Goal: Task Accomplishment & Management: Use online tool/utility

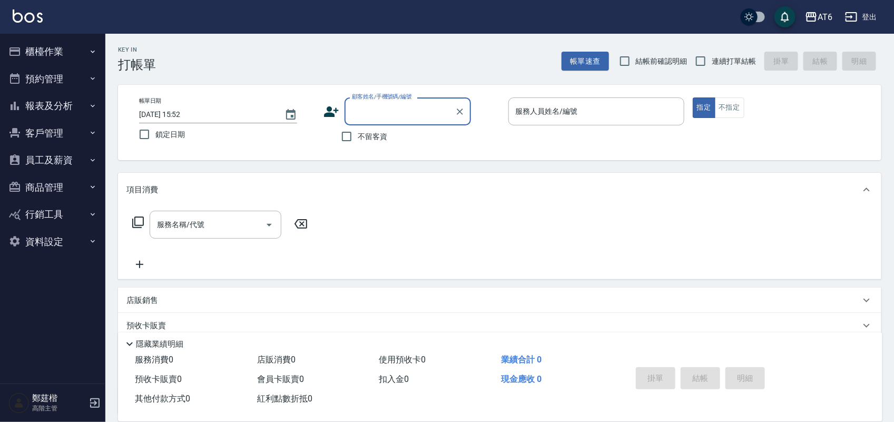
click at [161, 129] on span "鎖定日期" at bounding box center [169, 134] width 29 height 11
click at [155, 129] on input "鎖定日期" at bounding box center [144, 134] width 22 height 22
checkbox input "true"
click at [361, 137] on span "不留客資" at bounding box center [372, 136] width 29 height 11
click at [358, 137] on input "不留客資" at bounding box center [346, 136] width 22 height 22
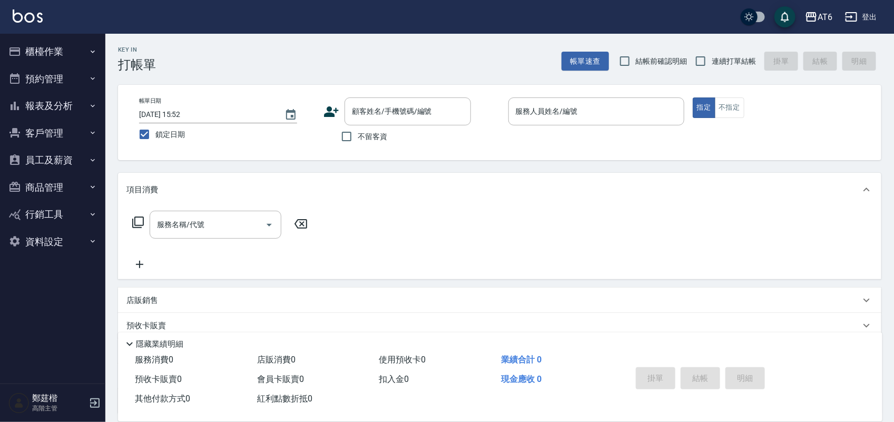
checkbox input "true"
click at [633, 65] on input "結帳前確認明細" at bounding box center [624, 61] width 22 height 22
checkbox input "true"
click at [729, 59] on span "連續打單結帳" at bounding box center [733, 61] width 44 height 11
click at [711, 59] on input "連續打單結帳" at bounding box center [700, 61] width 22 height 22
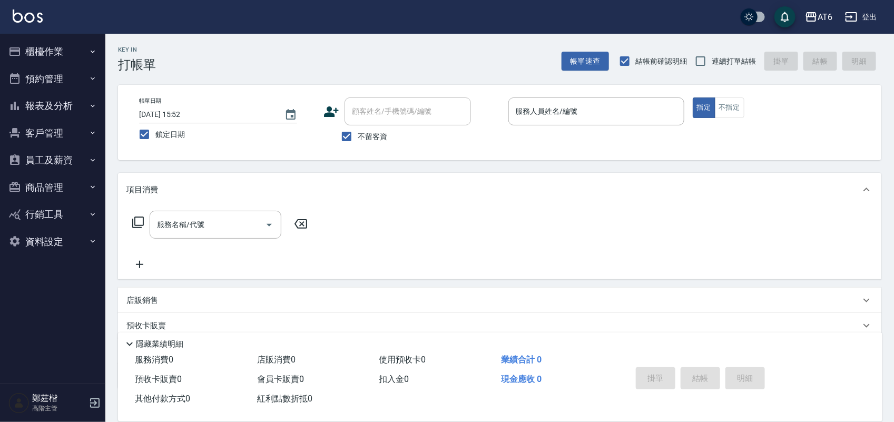
checkbox input "true"
click at [619, 124] on div "服務人員姓名/編號" at bounding box center [596, 111] width 176 height 28
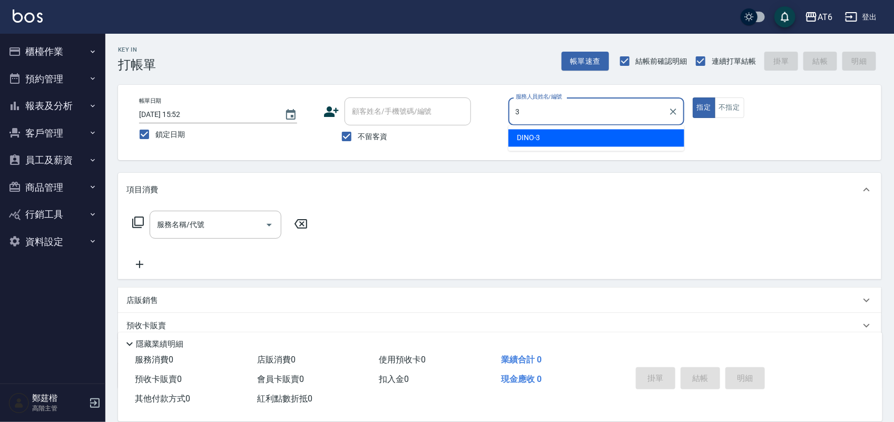
type input "3"
type button "true"
type input "DINO-3"
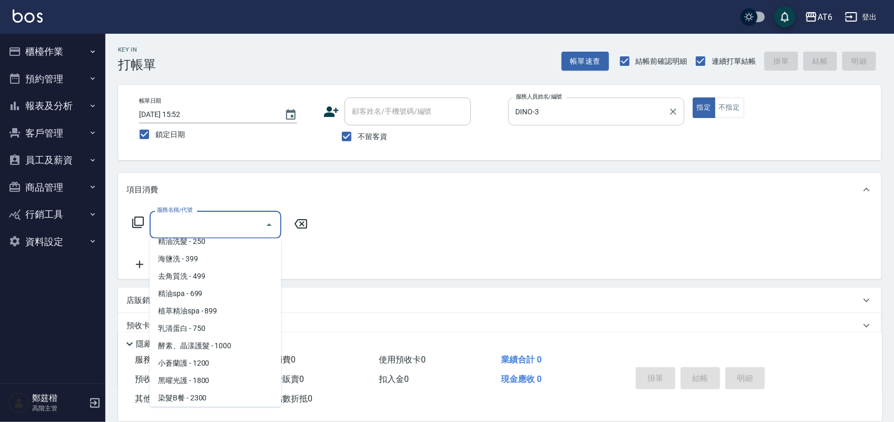
scroll to position [96, 0]
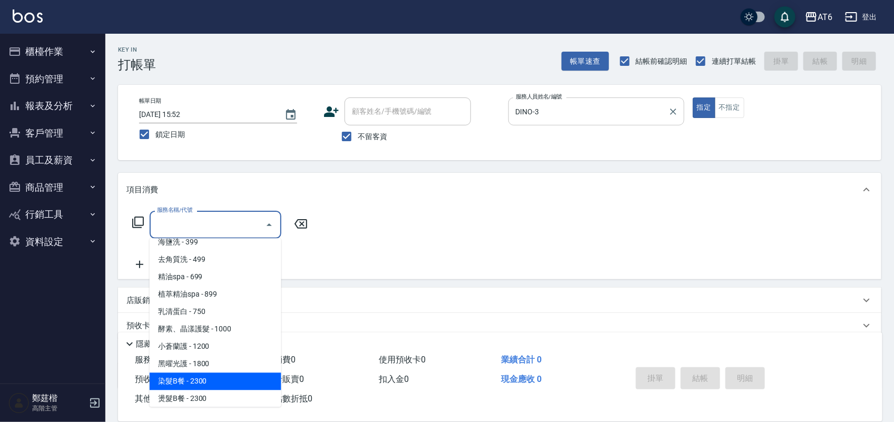
type input "染髮B餐(32)"
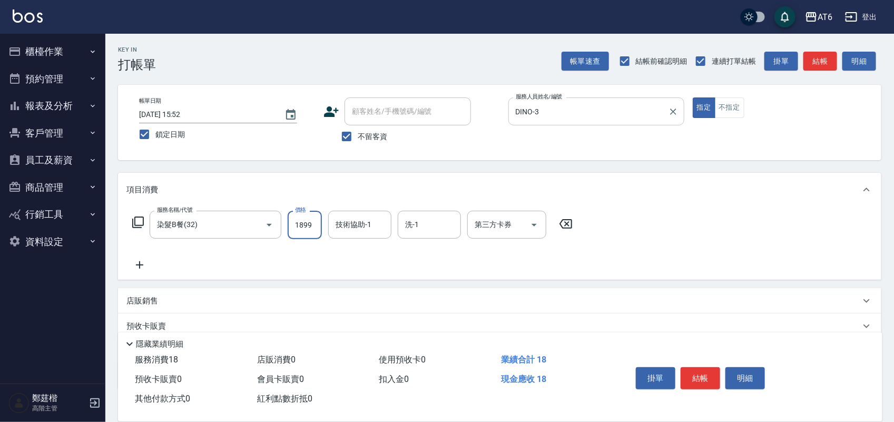
type input "1899"
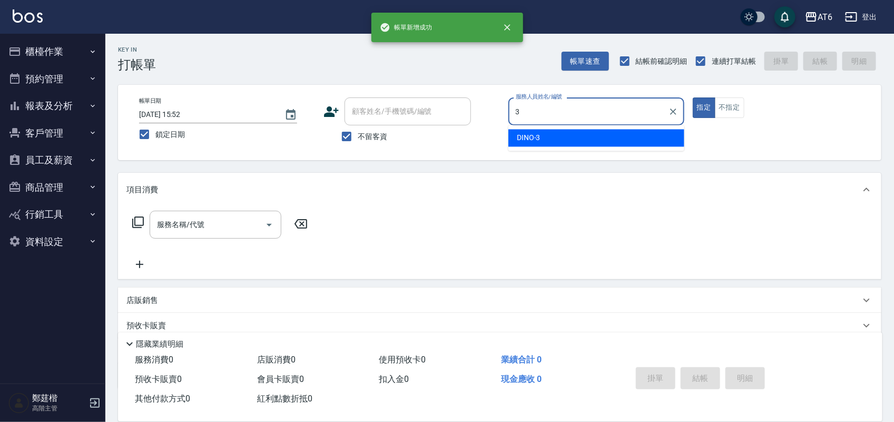
type input "DINO-3"
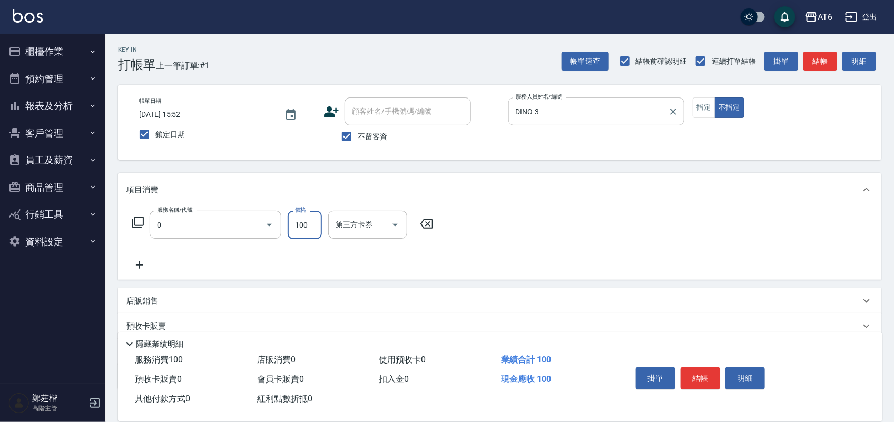
type input "剪髮(0)"
type input "180"
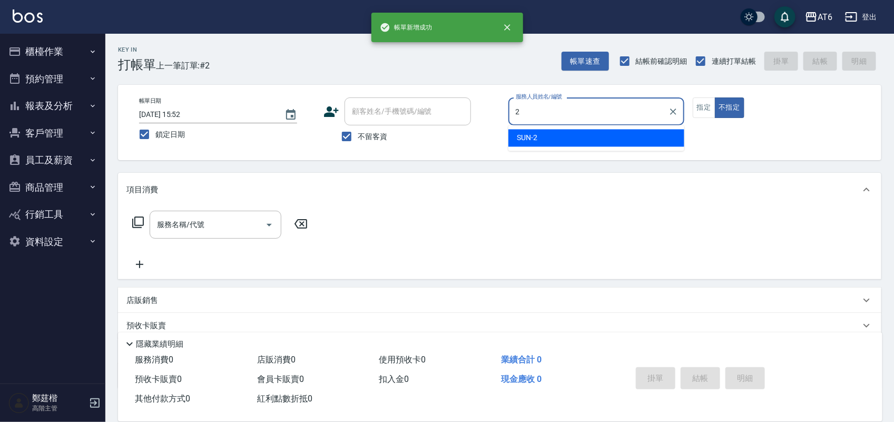
type input "2"
type button "false"
type input "SUN-2"
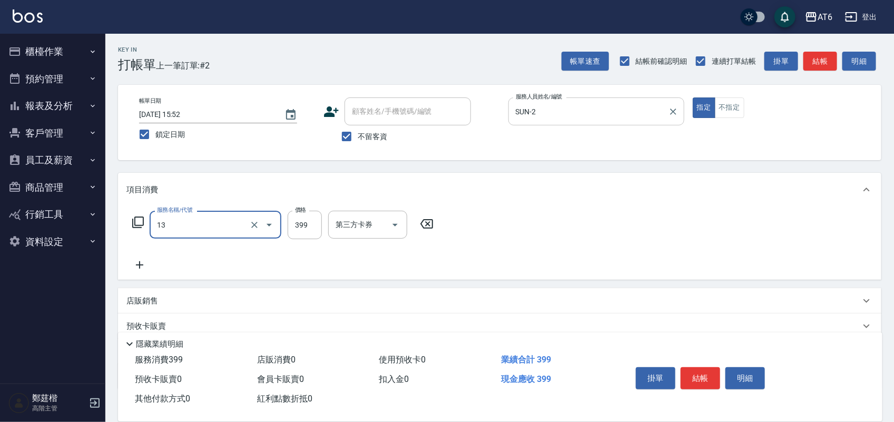
type input "海鹽洗(13)"
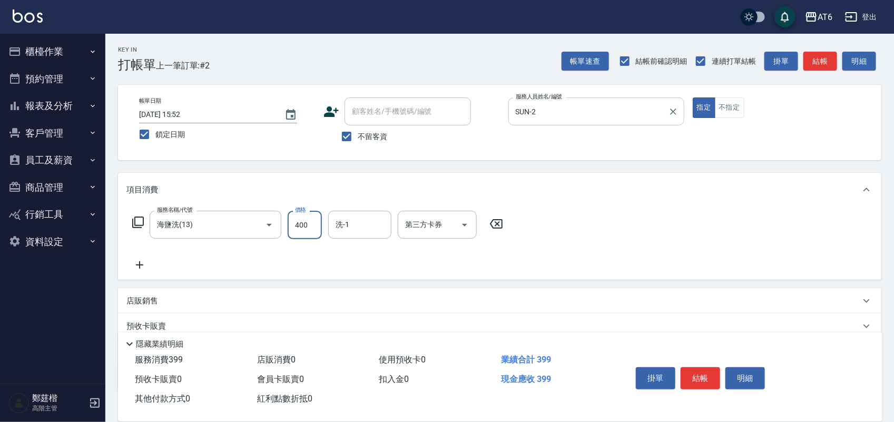
type input "400"
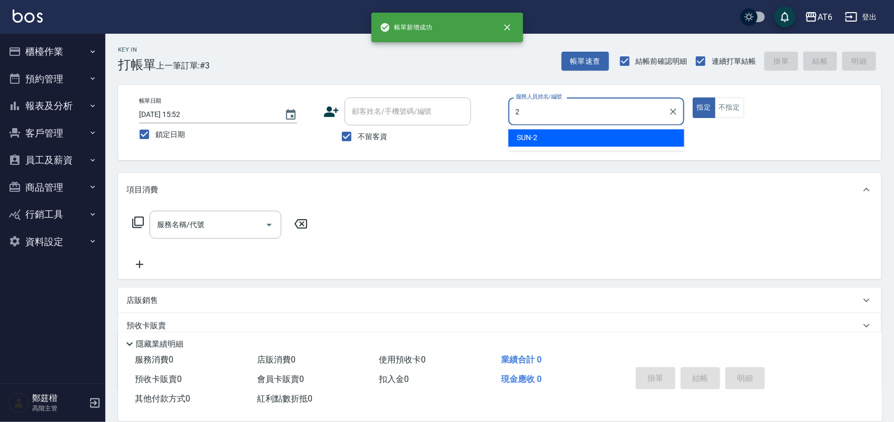
type input "SUN-2"
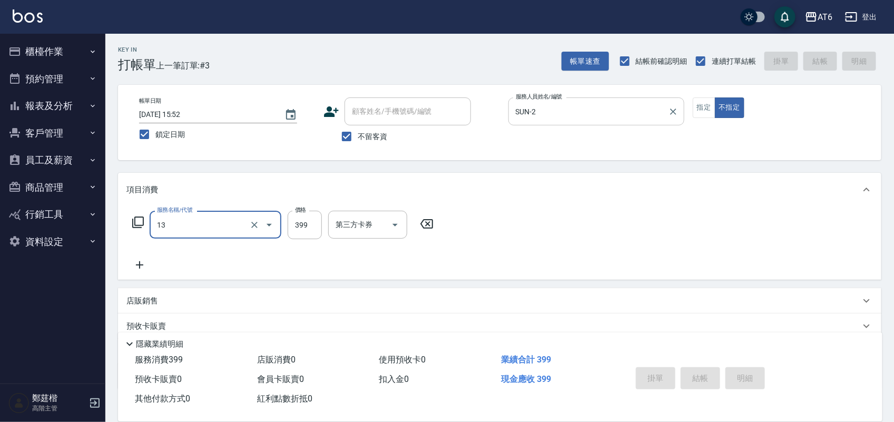
type input "13"
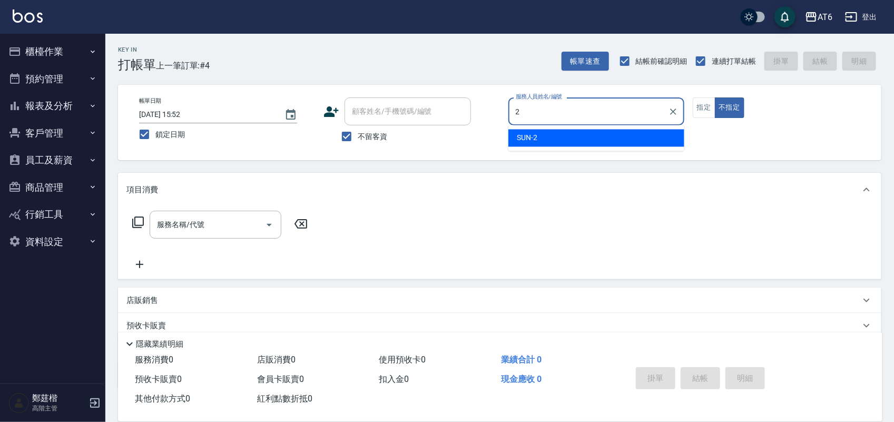
type input "SUN-2"
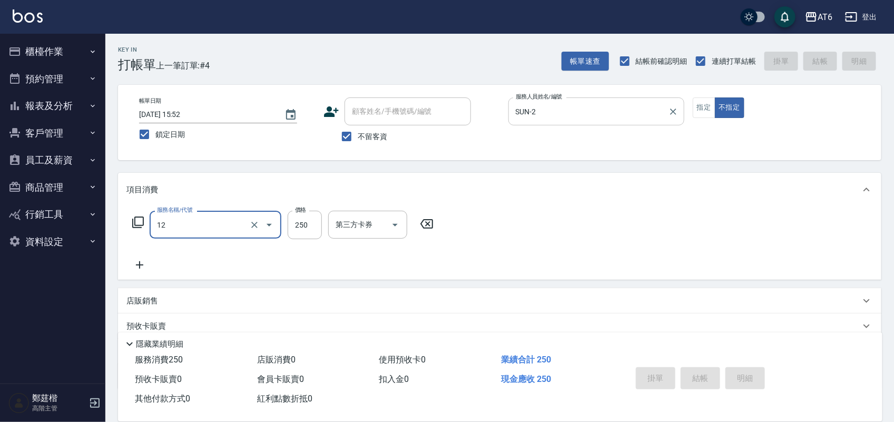
type input "12"
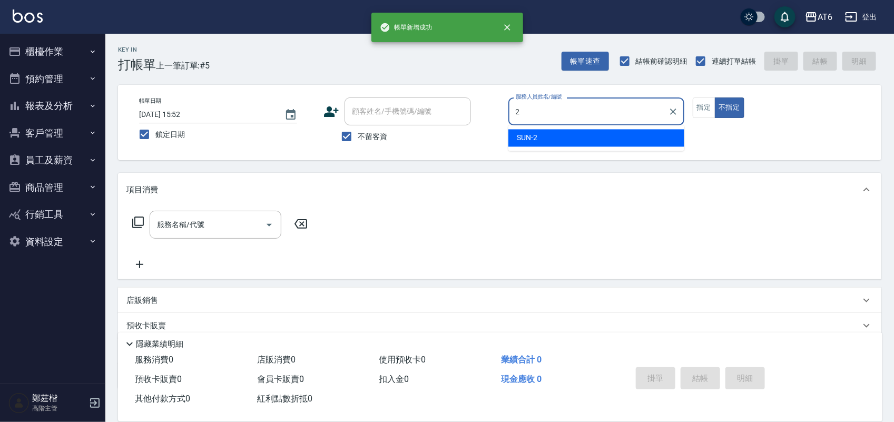
type input "SUN-2"
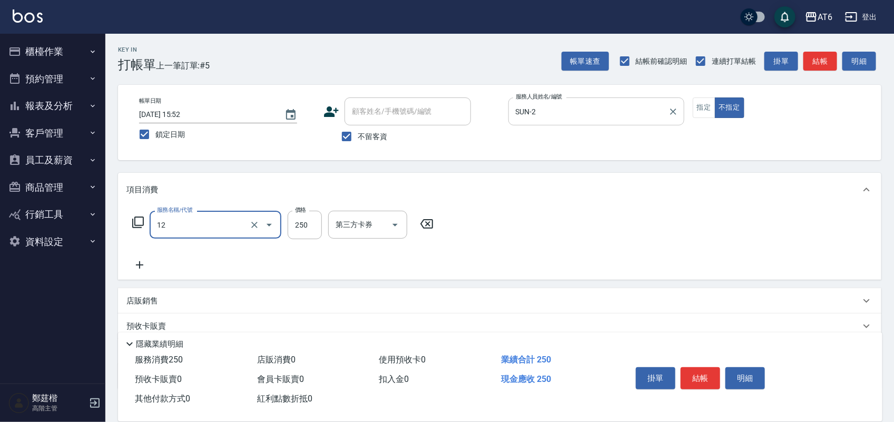
type input "精油洗髮(12)"
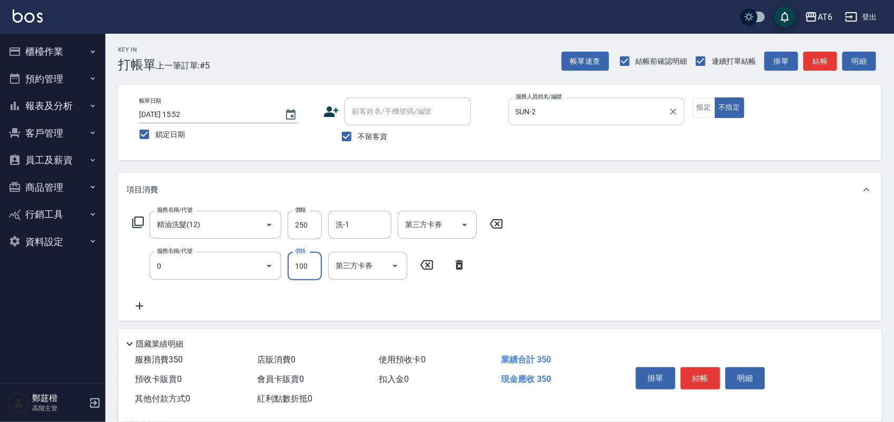
type input "剪髮(0)"
type input "130"
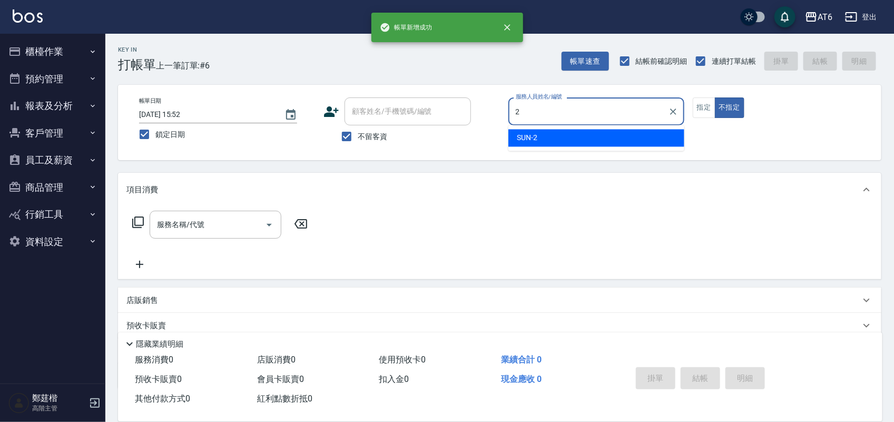
type input "SUN-2"
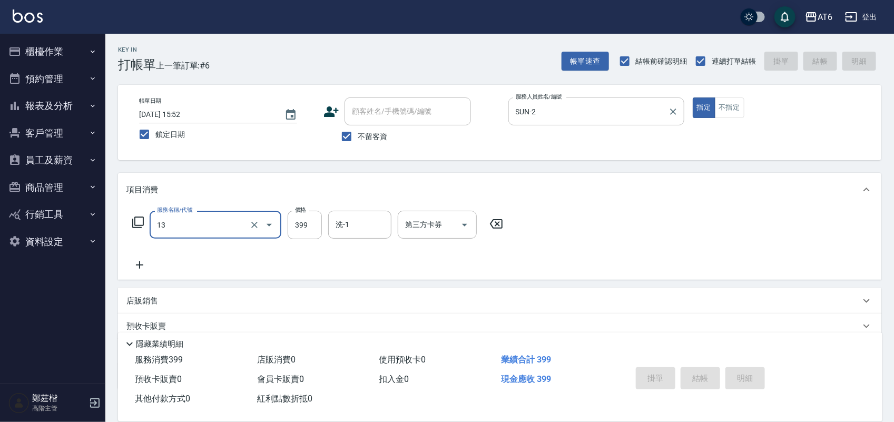
type input "13"
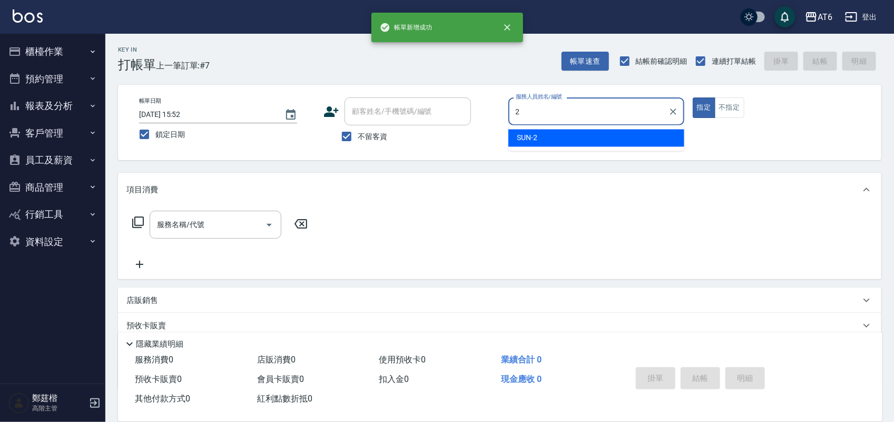
type input "SUN-2"
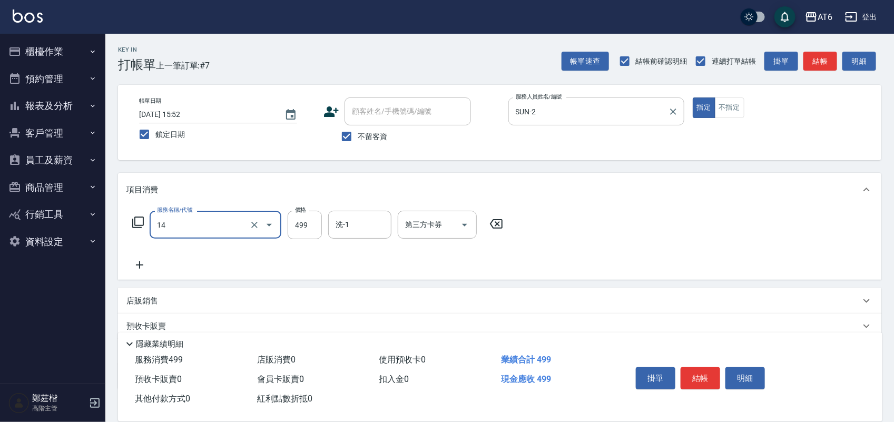
type input "去角質洗(14)"
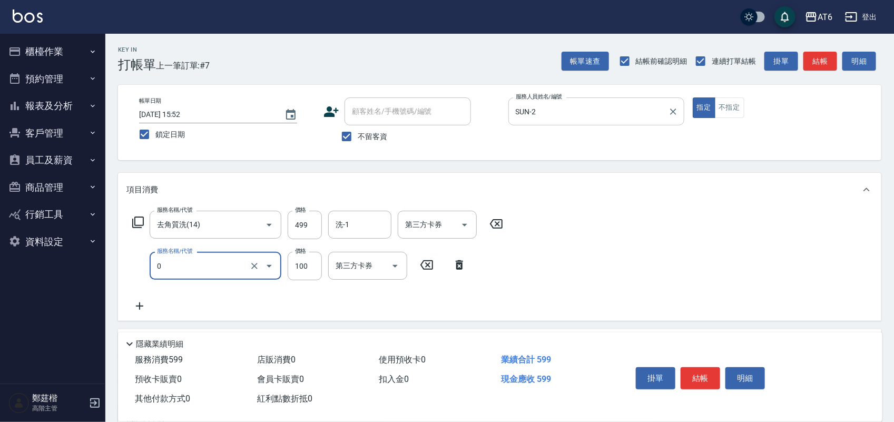
type input "剪髮(0)"
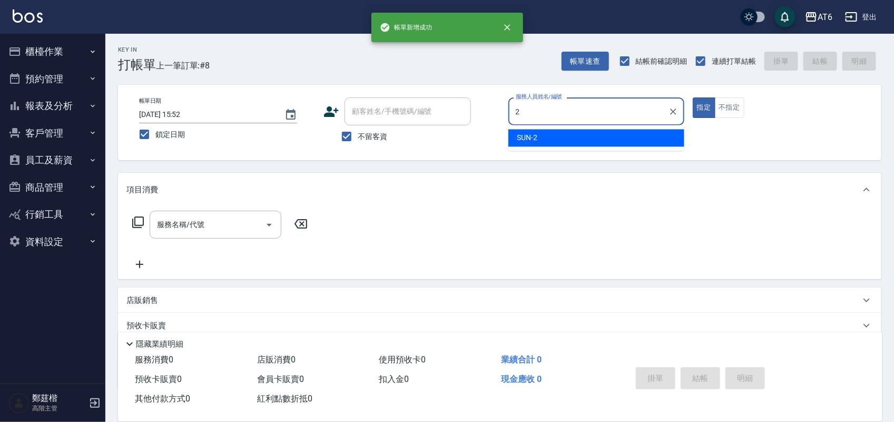
type input "SUN-2"
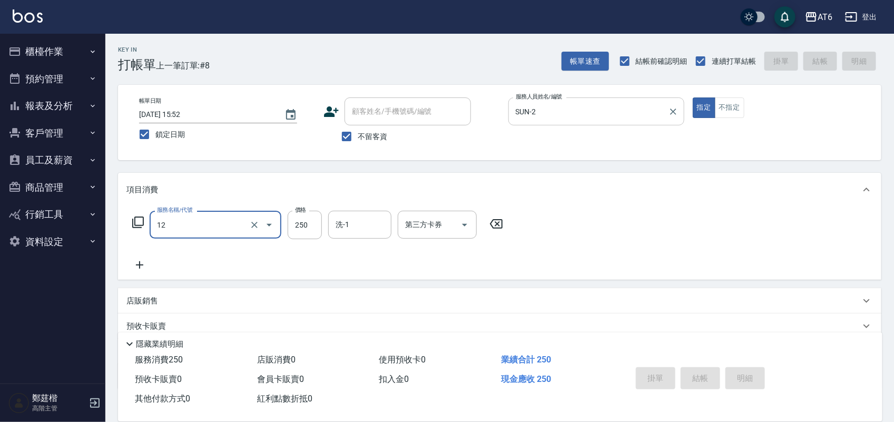
type input "12"
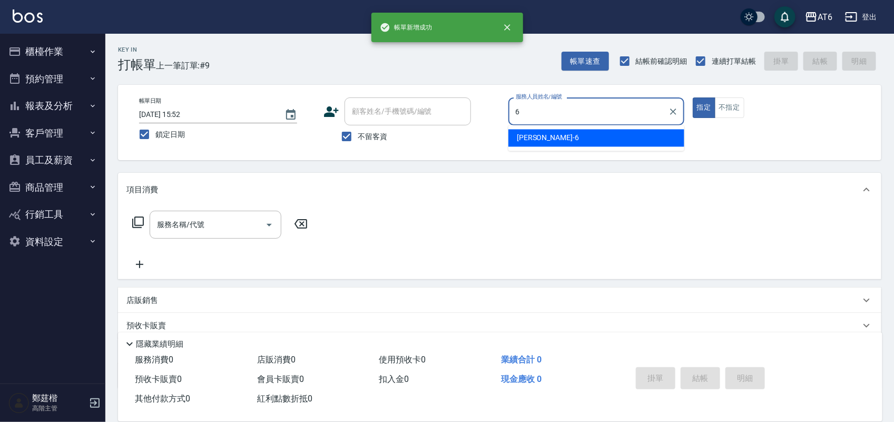
type input "[PERSON_NAME]-6"
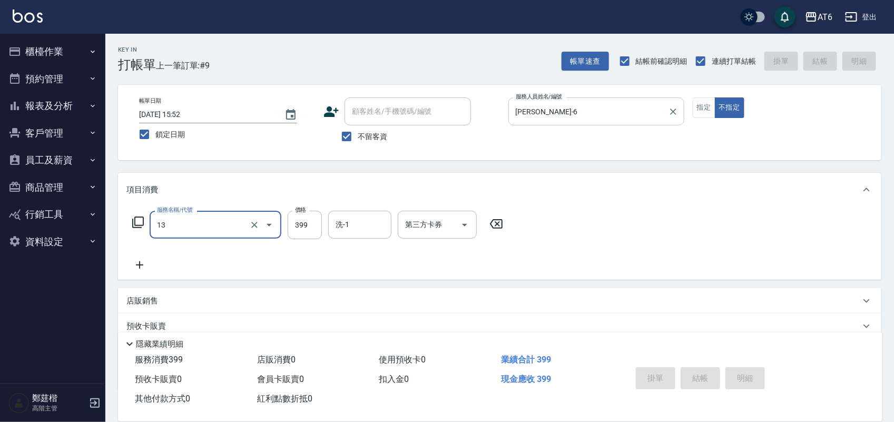
type input "13"
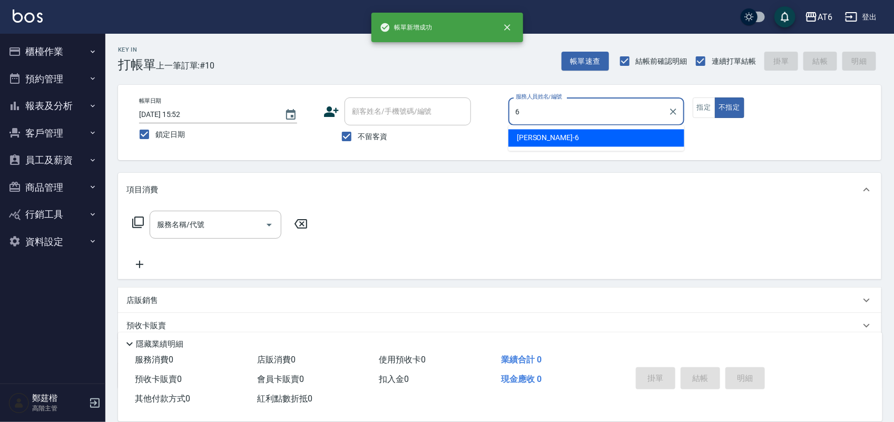
type input "[PERSON_NAME]-6"
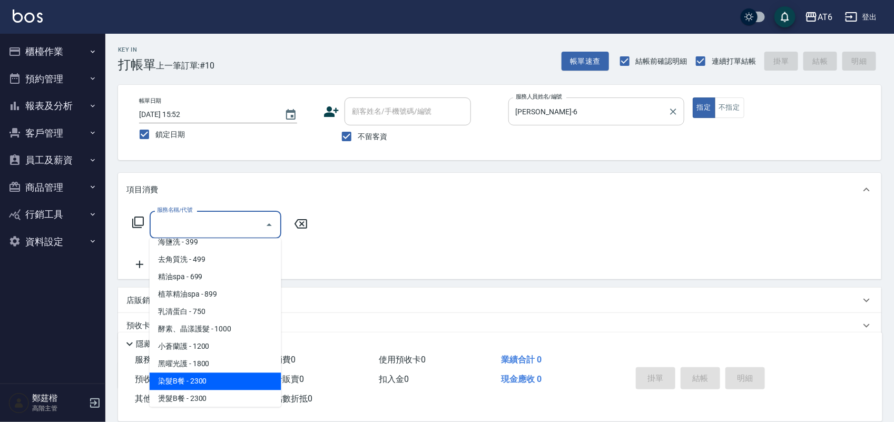
type input "染髮B餐(32)"
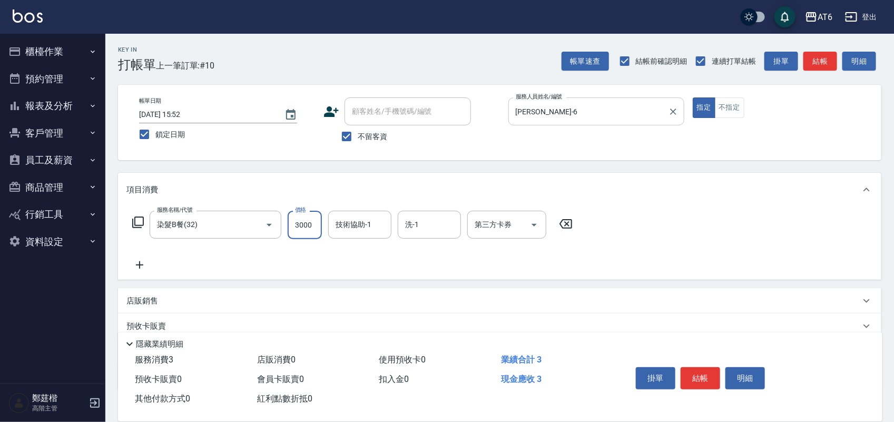
type input "3000"
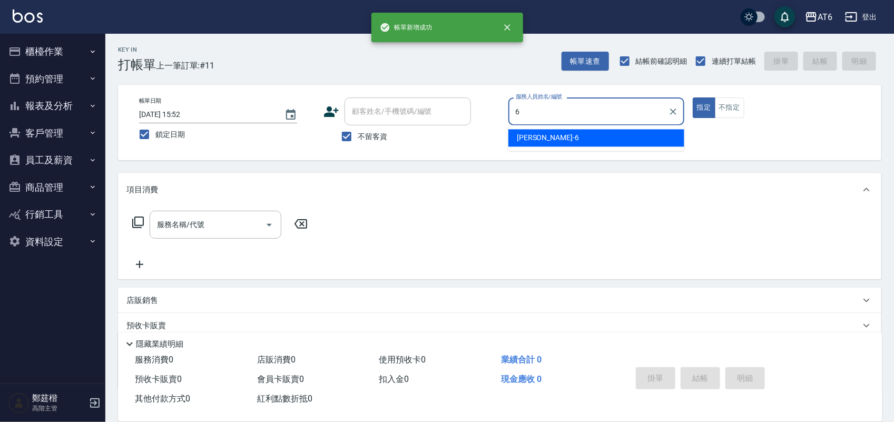
type input "[PERSON_NAME]-6"
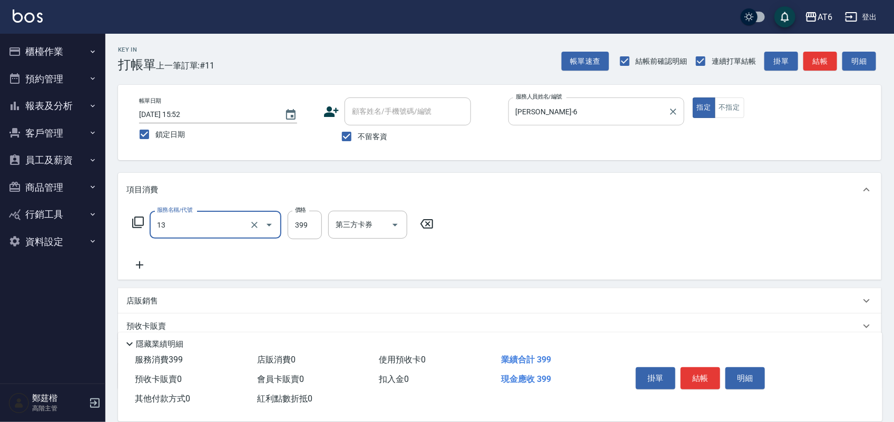
type input "海鹽洗(13)"
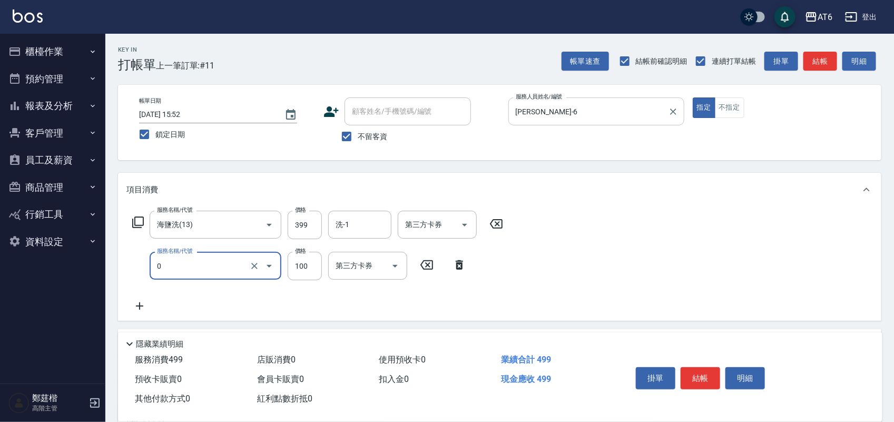
type input "剪髮(0)"
type input "50"
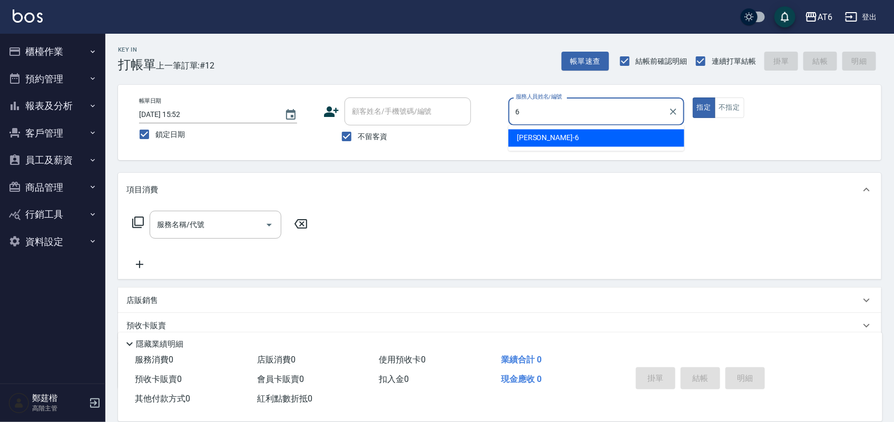
type input "[PERSON_NAME]-6"
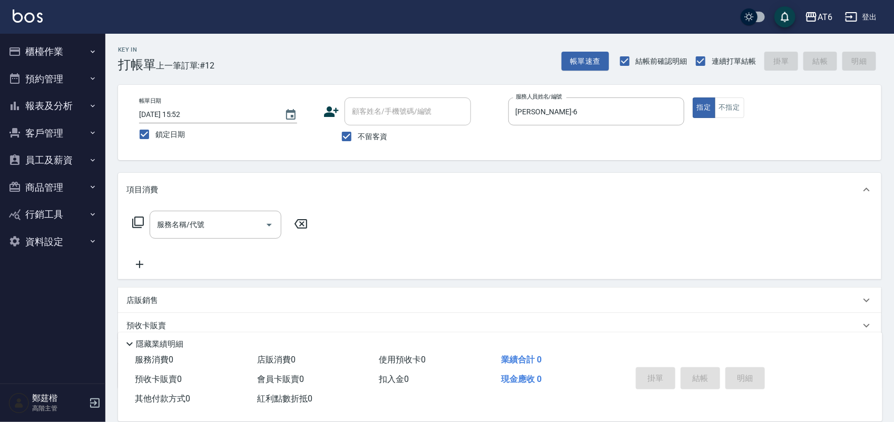
click at [205, 293] on div "店販銷售" at bounding box center [499, 300] width 763 height 25
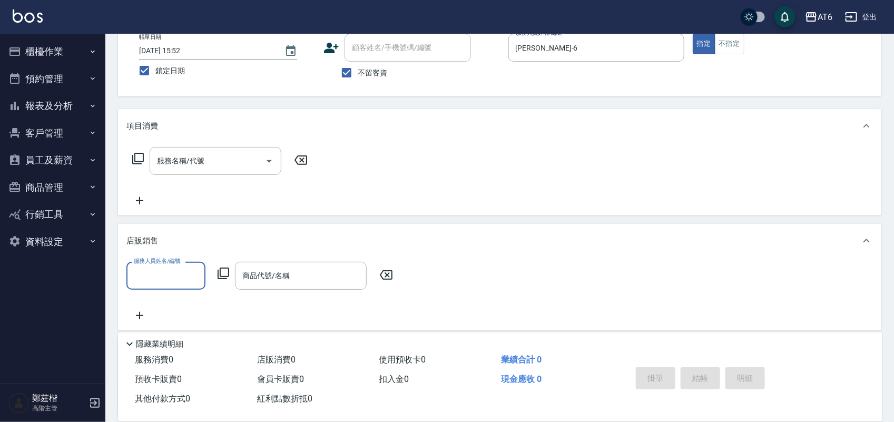
scroll to position [66, 0]
click at [189, 262] on div "服務人員姓名/編號" at bounding box center [165, 274] width 79 height 28
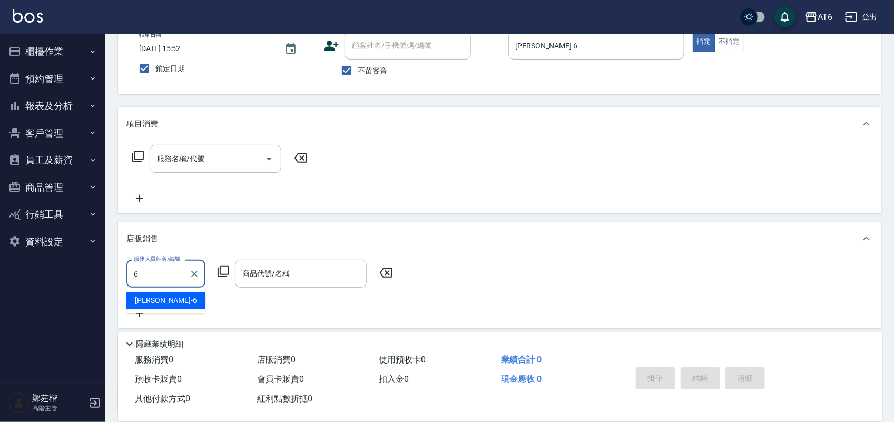
type input "[PERSON_NAME]-6"
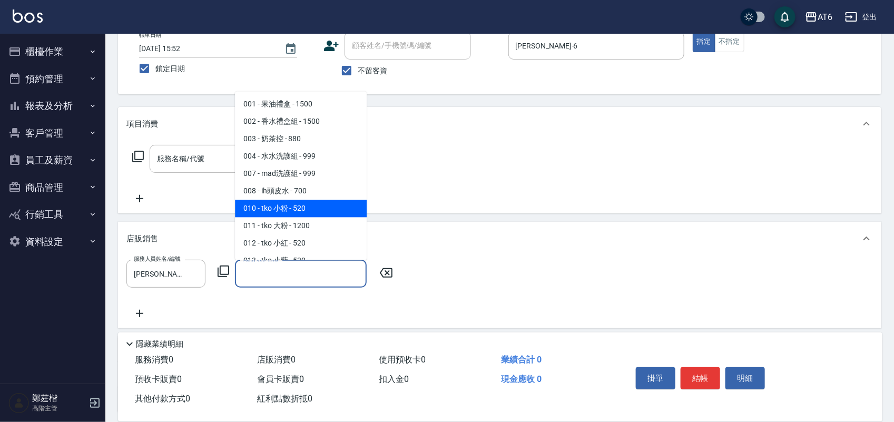
type input "tko 小粉"
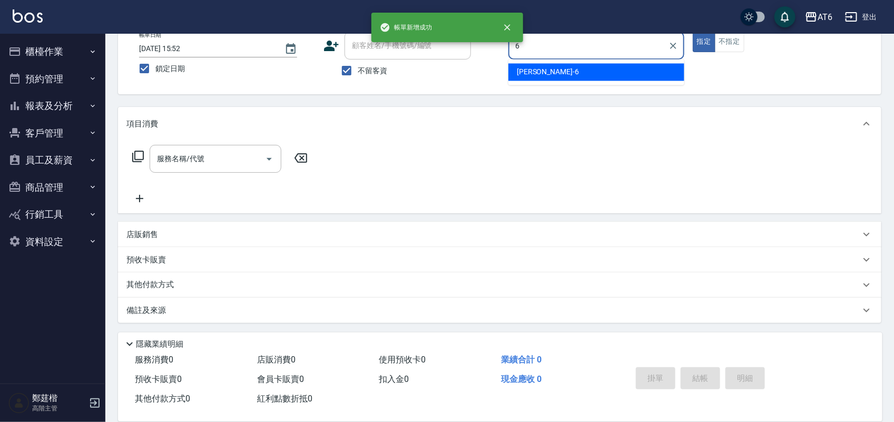
type input "[PERSON_NAME]-6"
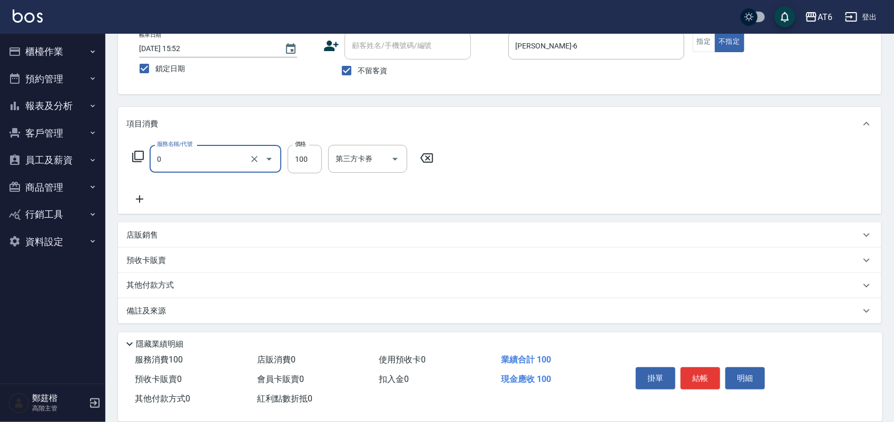
type input "剪髮(0)"
type input "180"
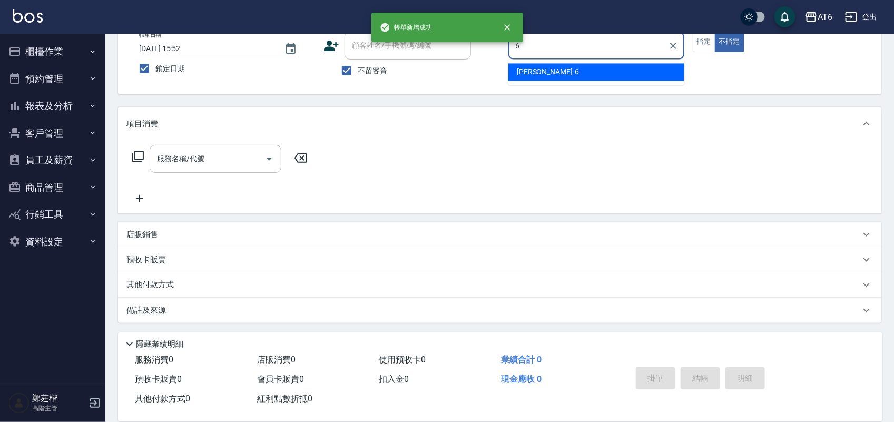
type input "[PERSON_NAME]-6"
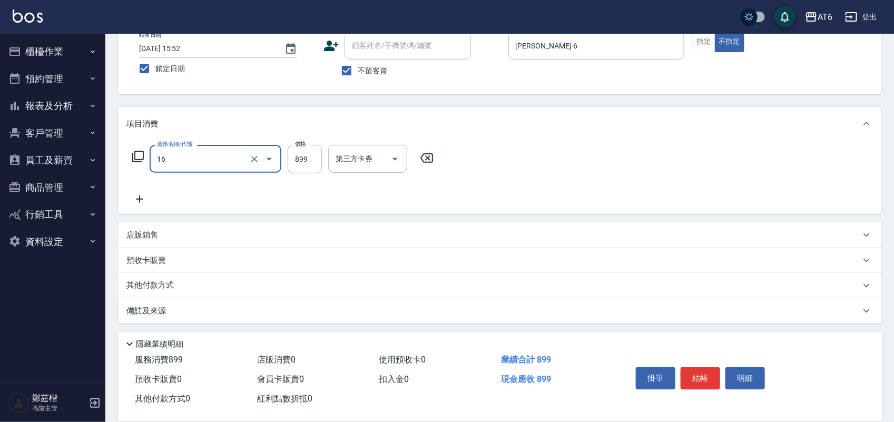
type input "植萃精油spa(16)"
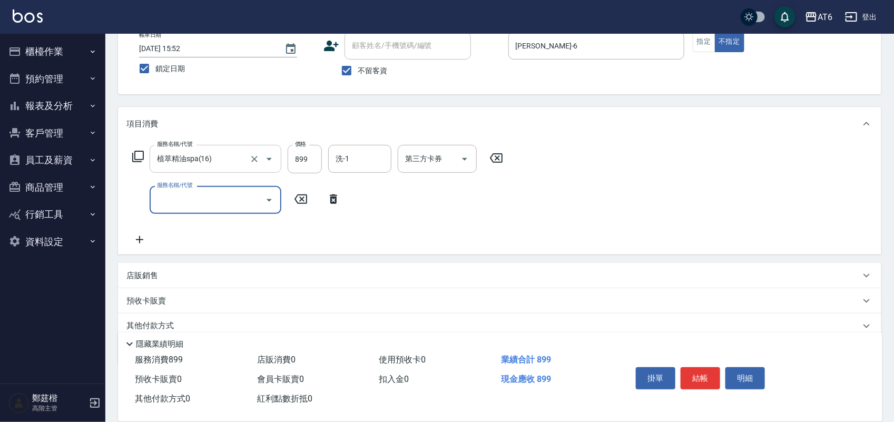
click at [176, 169] on div "植萃精油spa(16) 服務名稱/代號" at bounding box center [216, 159] width 132 height 28
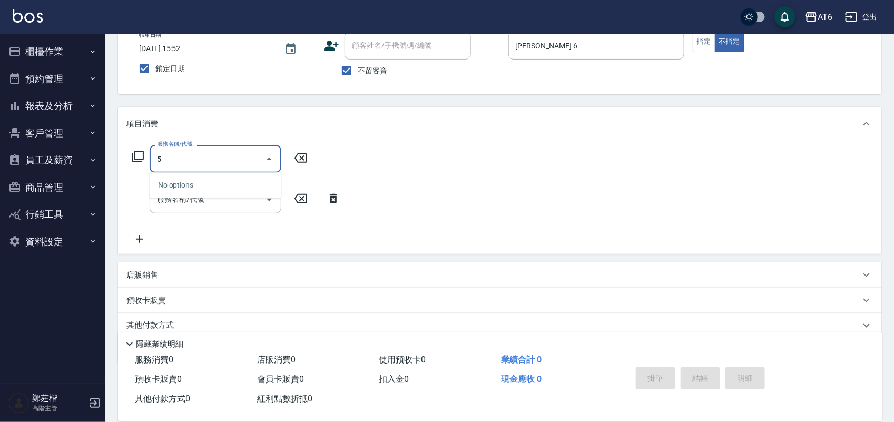
click at [194, 162] on input "5" at bounding box center [207, 159] width 106 height 18
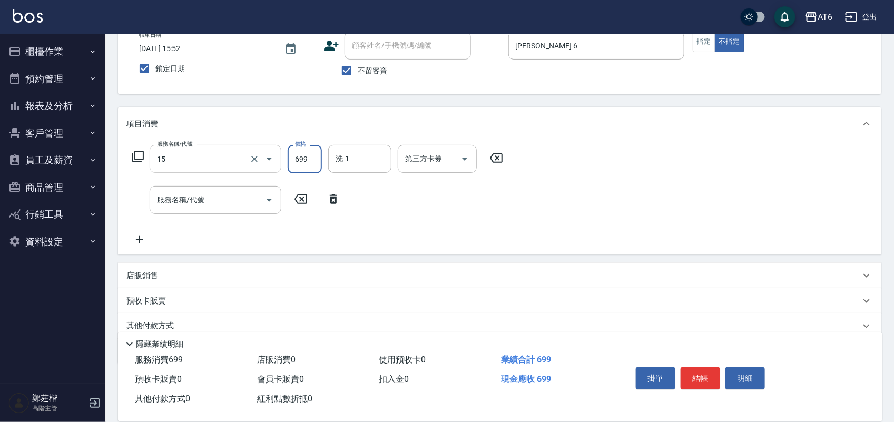
type input "精油spa(15)"
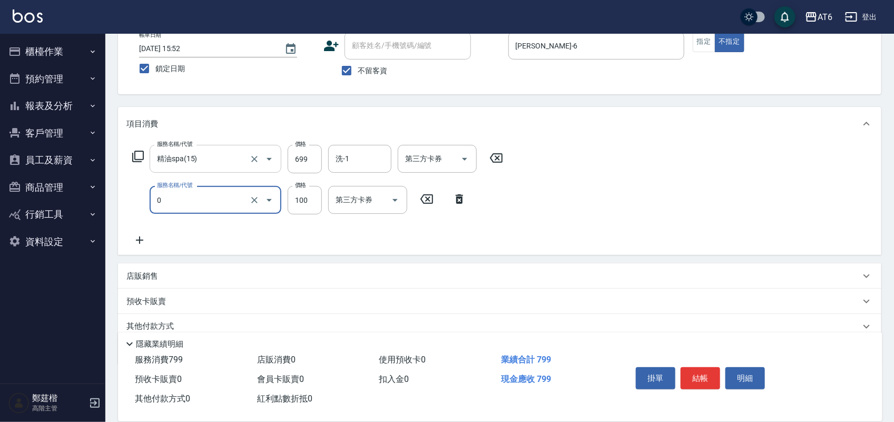
type input "剪髮(0)"
type input "180"
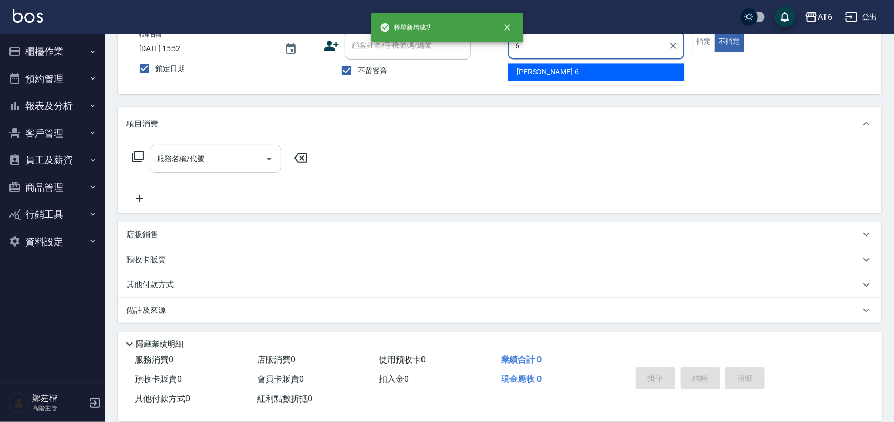
type input "[PERSON_NAME]-6"
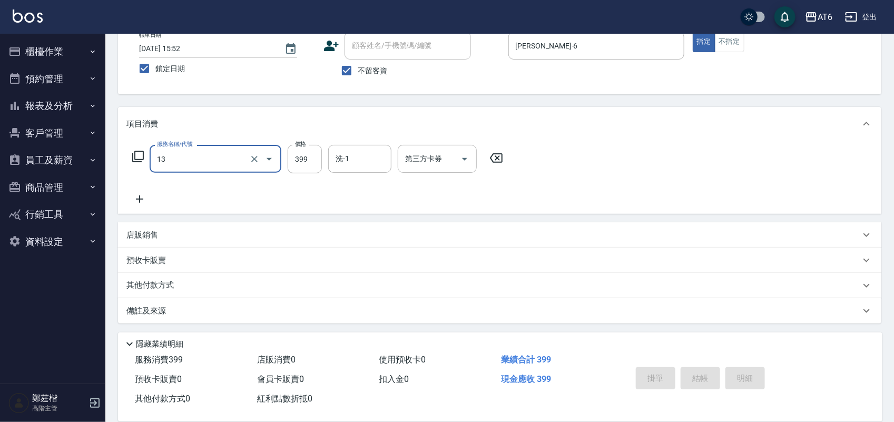
type input "13"
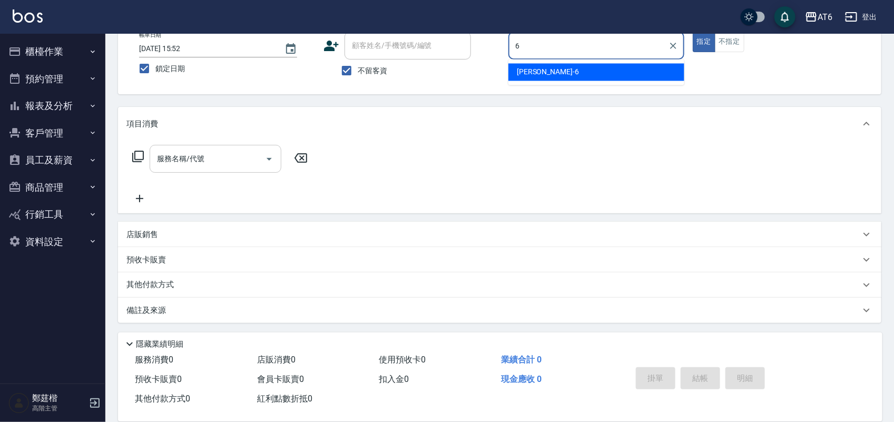
type input "[PERSON_NAME]-6"
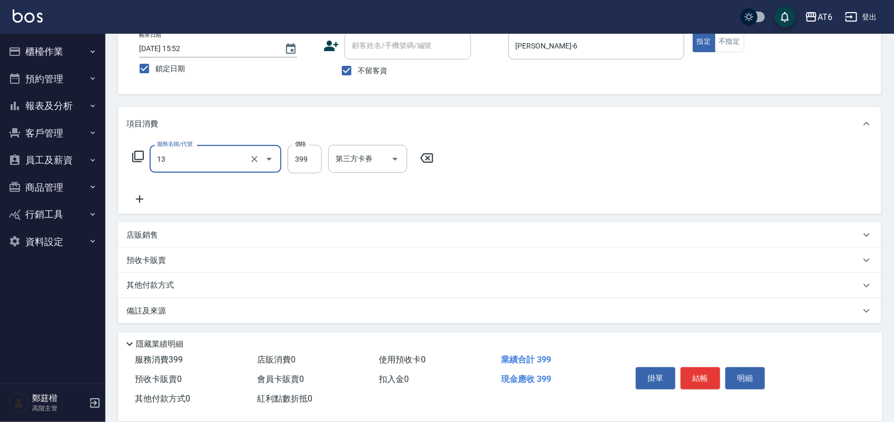
type input "海鹽洗(13)"
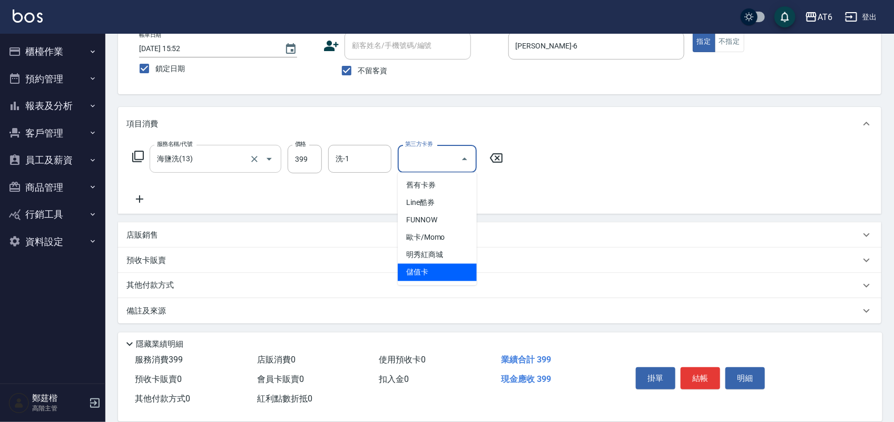
type input "儲值卡"
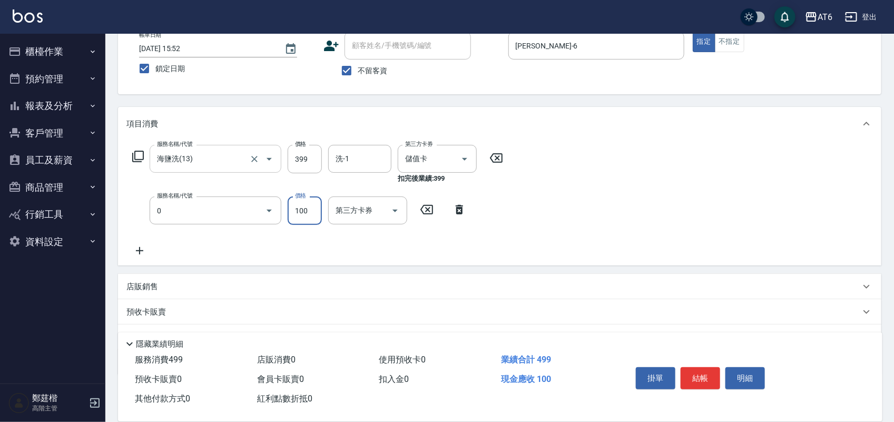
type input "剪髮(0)"
type input "50"
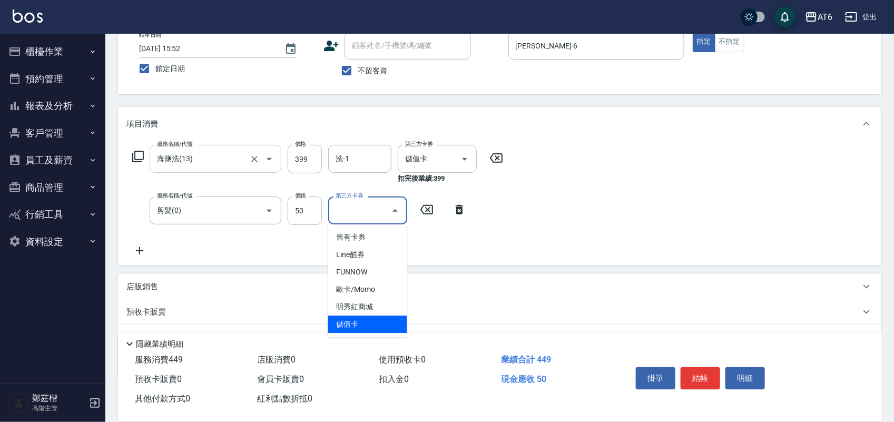
type input "儲值卡"
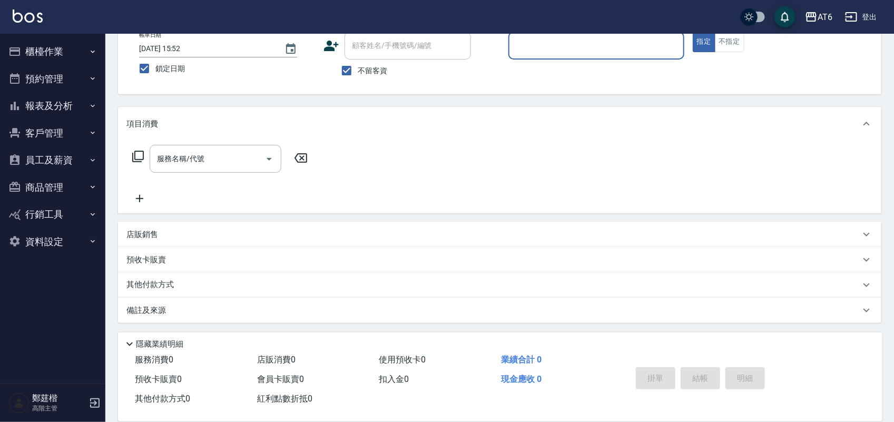
click at [72, 101] on button "報表及分析" at bounding box center [52, 105] width 97 height 27
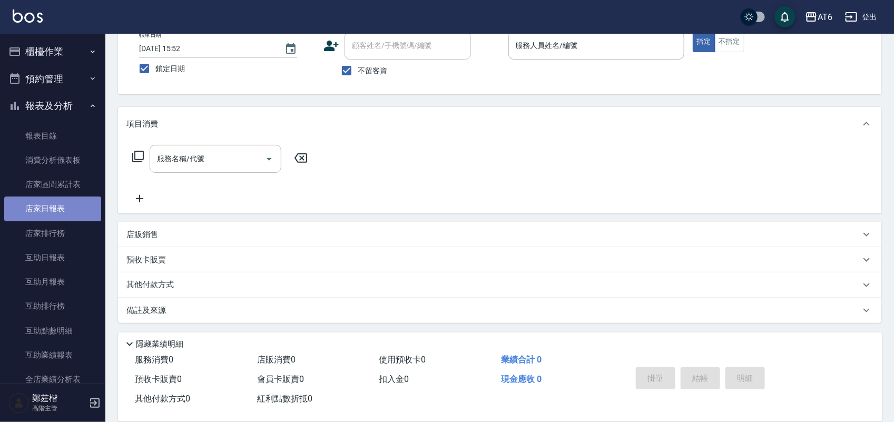
click at [82, 209] on link "店家日報表" at bounding box center [52, 208] width 97 height 24
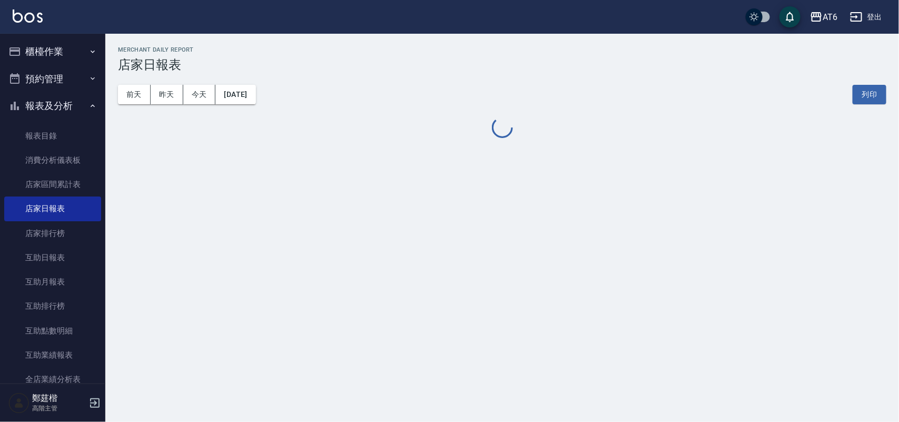
drag, startPoint x: 528, startPoint y: 7, endPoint x: 556, endPoint y: 17, distance: 30.3
click at [461, 6] on div "AT6 登出" at bounding box center [449, 17] width 899 height 34
drag, startPoint x: 556, startPoint y: 17, endPoint x: 501, endPoint y: 18, distance: 54.8
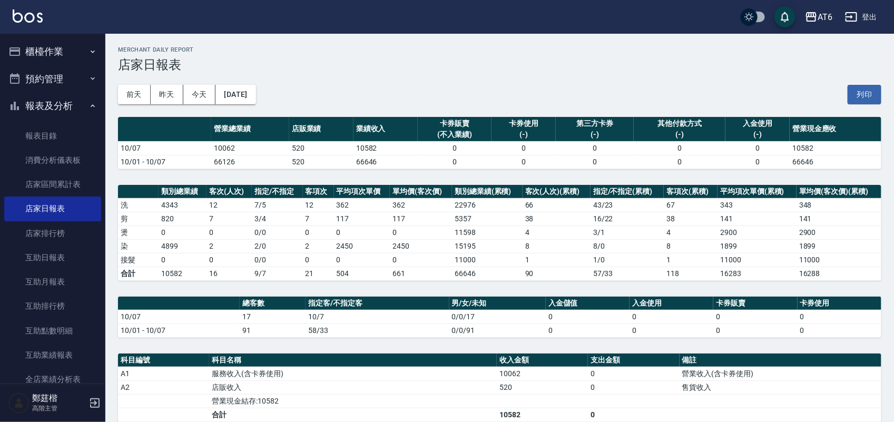
click at [501, 18] on div "AT6 登出" at bounding box center [447, 17] width 894 height 34
drag, startPoint x: 557, startPoint y: 16, endPoint x: 506, endPoint y: 16, distance: 51.6
click at [506, 16] on div "AT6 登出" at bounding box center [447, 17] width 894 height 34
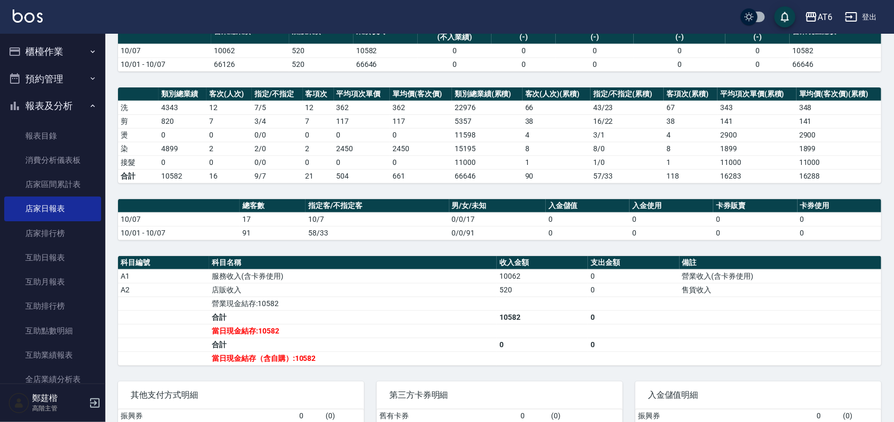
scroll to position [195, 0]
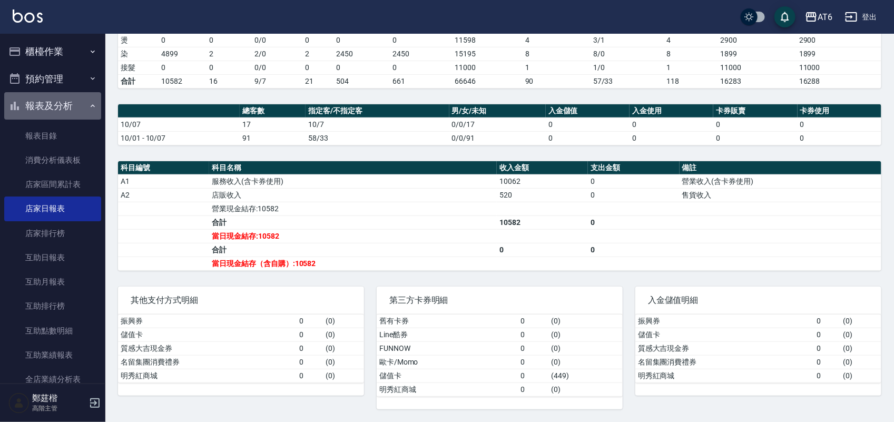
click at [74, 103] on button "報表及分析" at bounding box center [52, 105] width 97 height 27
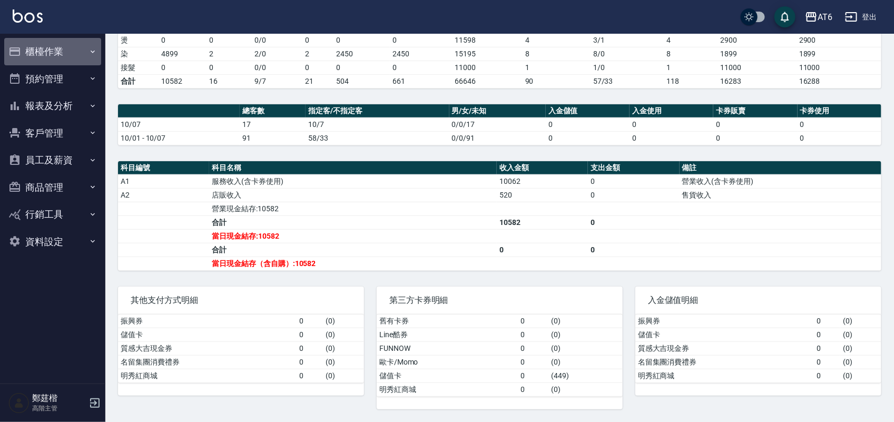
click at [69, 45] on button "櫃檯作業" at bounding box center [52, 51] width 97 height 27
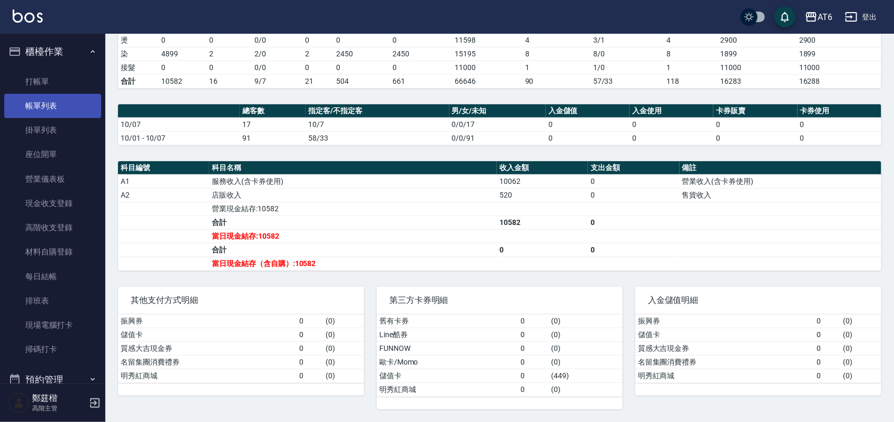
click at [71, 104] on link "帳單列表" at bounding box center [52, 106] width 97 height 24
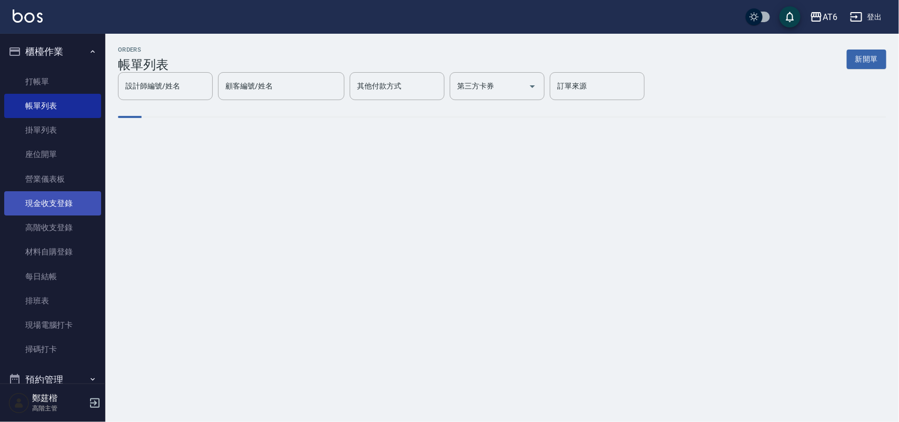
click at [62, 201] on link "現金收支登錄" at bounding box center [52, 203] width 97 height 24
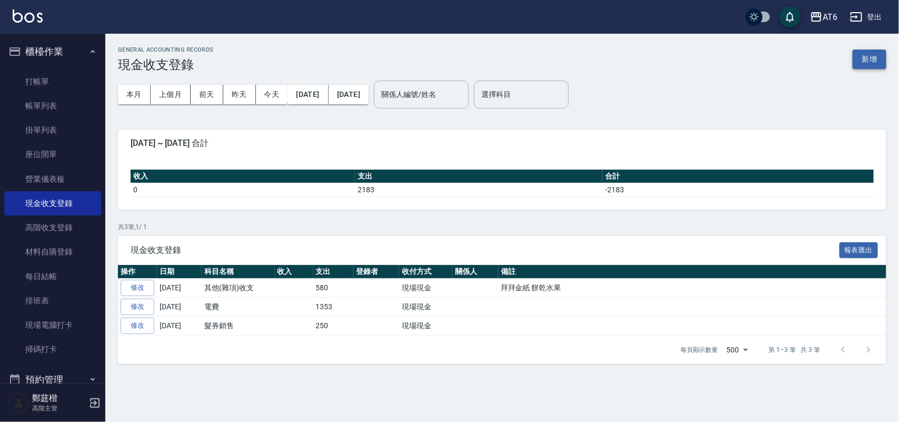
click at [867, 56] on button "新增" at bounding box center [870, 58] width 34 height 19
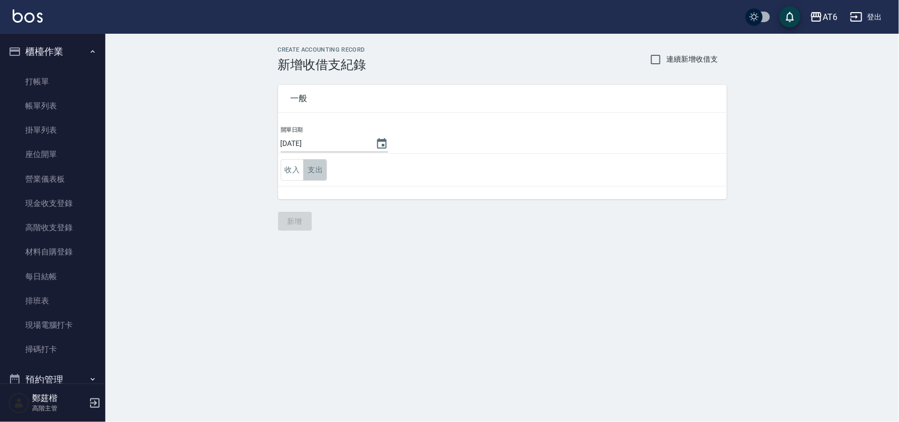
click at [316, 169] on button "支出" at bounding box center [315, 170] width 24 height 22
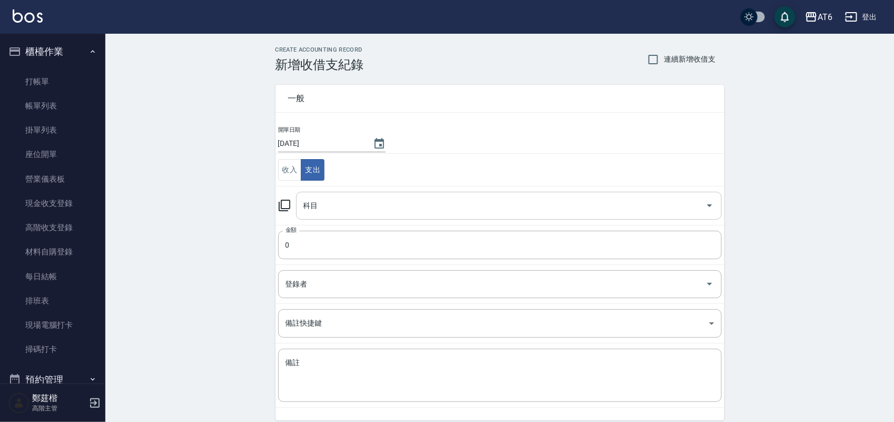
click at [353, 212] on input "科目" at bounding box center [501, 205] width 400 height 18
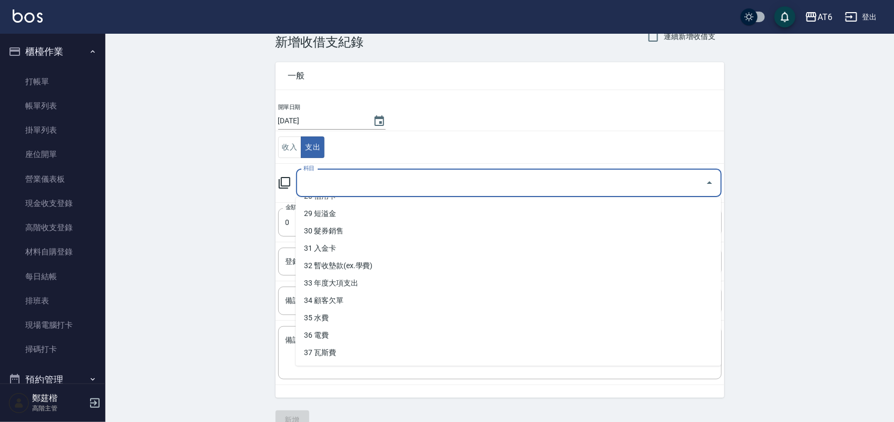
scroll to position [44, 0]
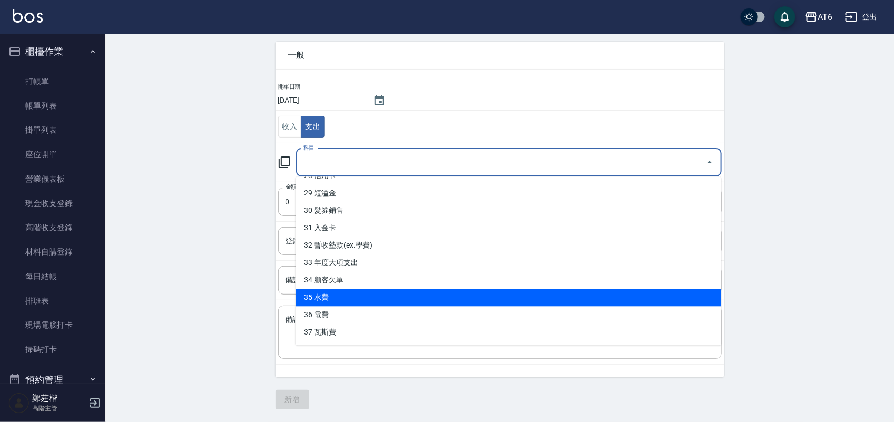
click at [338, 293] on li "35 水費" at bounding box center [507, 297] width 425 height 17
type input "35 水費"
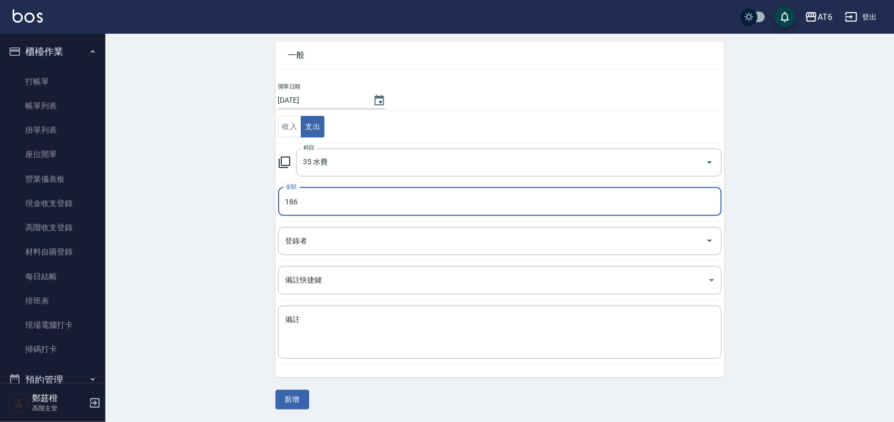
type input "186"
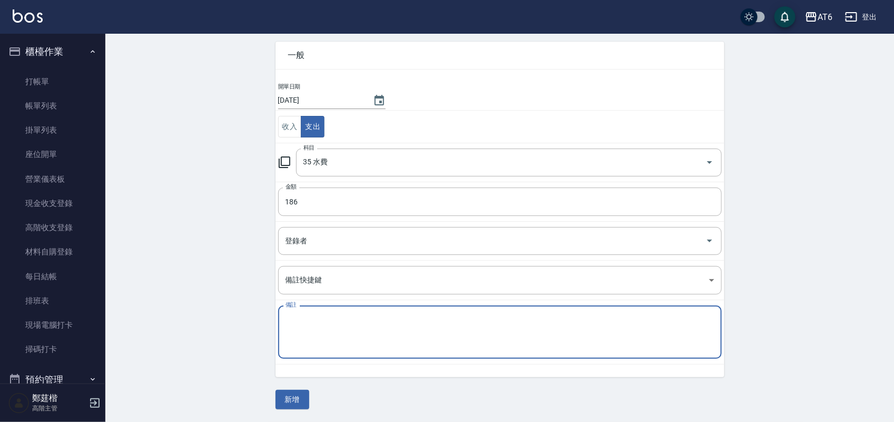
click at [382, 326] on textarea "備註" at bounding box center [499, 332] width 429 height 36
type textarea "y"
type textarea "自來水"
click at [288, 391] on button "新增" at bounding box center [292, 399] width 34 height 19
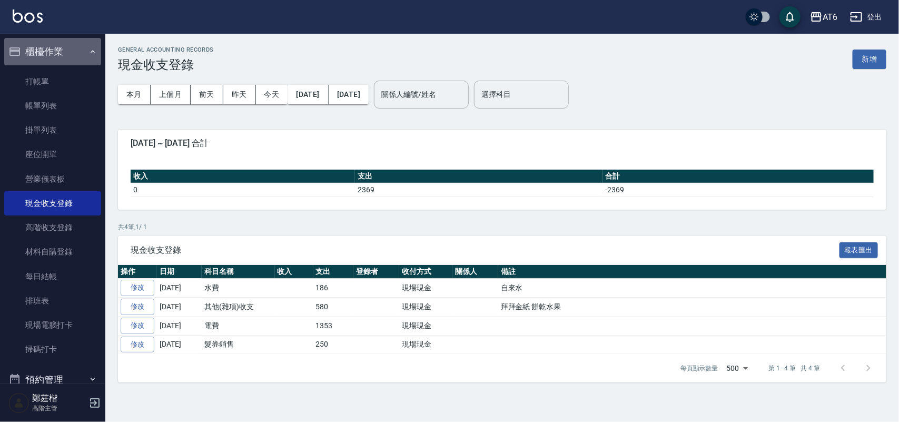
click at [66, 61] on button "櫃檯作業" at bounding box center [52, 51] width 97 height 27
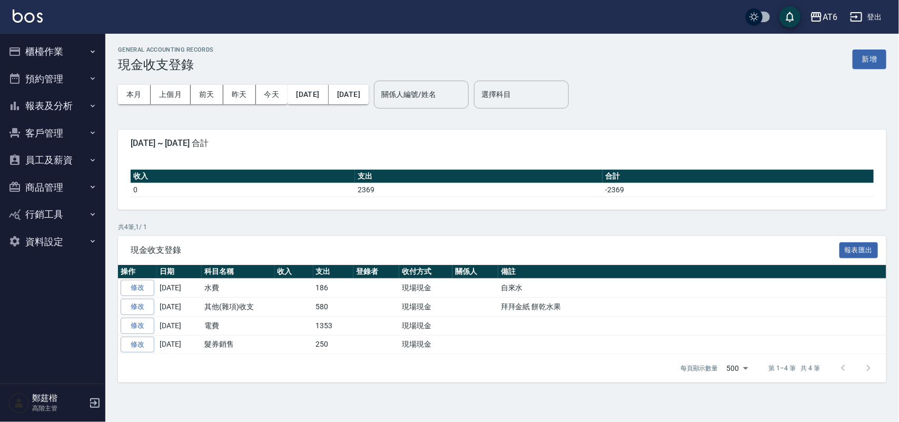
click at [68, 103] on button "報表及分析" at bounding box center [52, 105] width 97 height 27
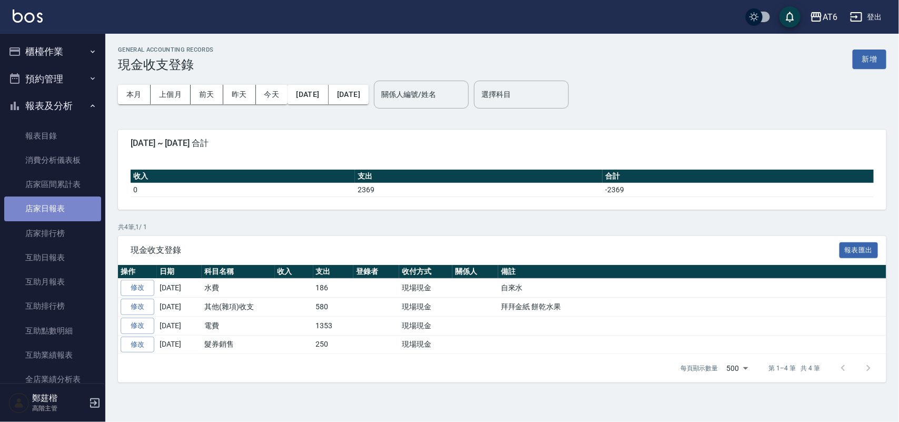
click at [69, 211] on link "店家日報表" at bounding box center [52, 208] width 97 height 24
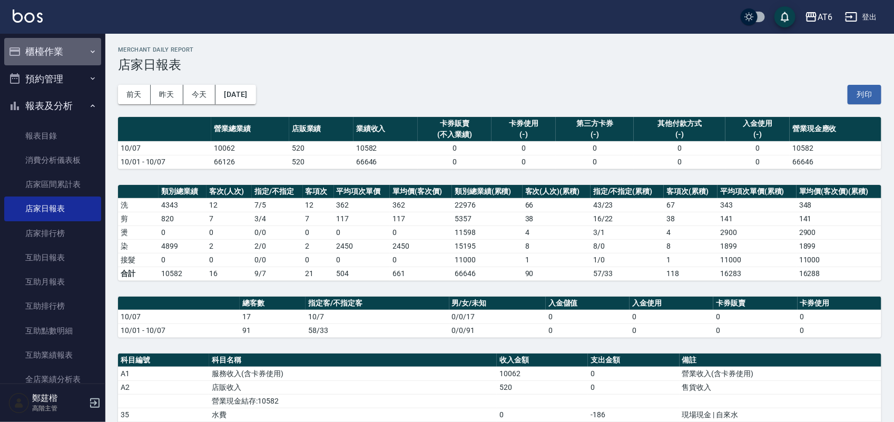
click at [80, 54] on button "櫃檯作業" at bounding box center [52, 51] width 97 height 27
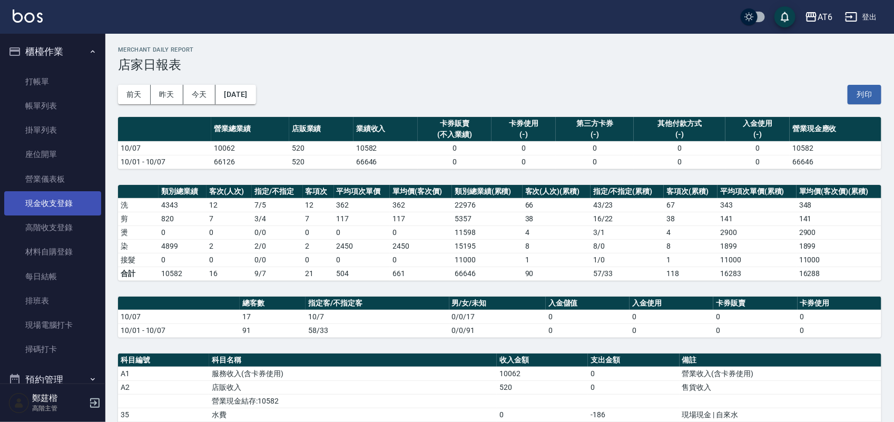
click at [64, 196] on link "現金收支登錄" at bounding box center [52, 203] width 97 height 24
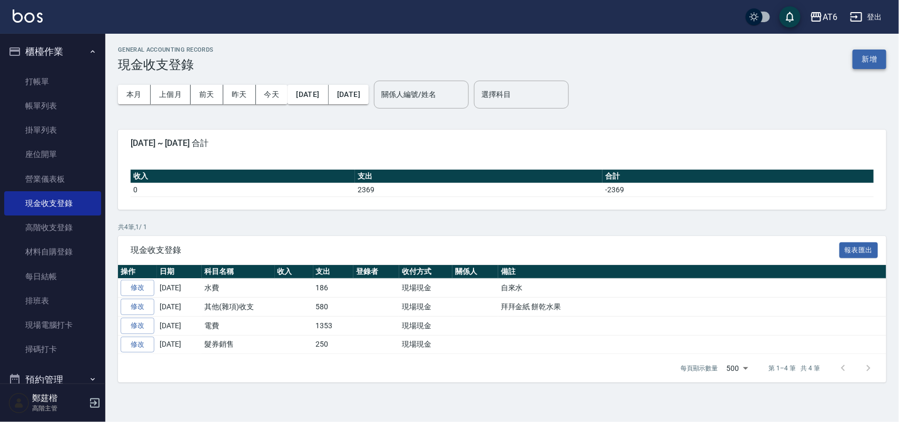
click at [861, 56] on button "新增" at bounding box center [870, 58] width 34 height 19
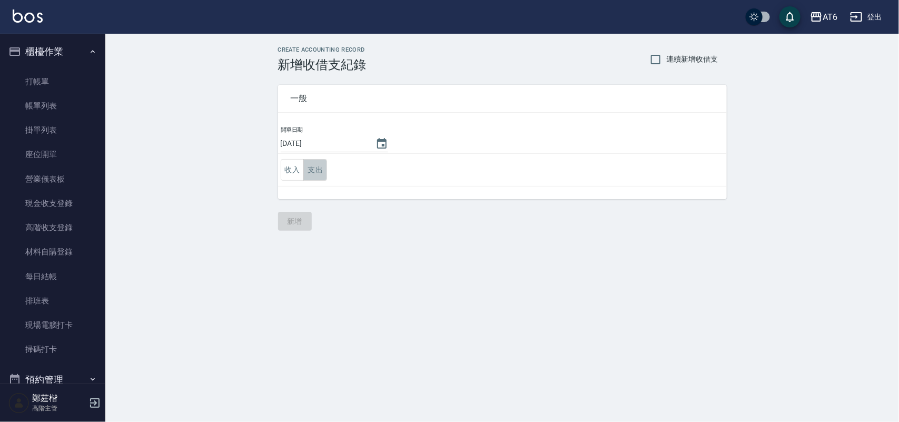
click at [316, 169] on button "支出" at bounding box center [315, 170] width 24 height 22
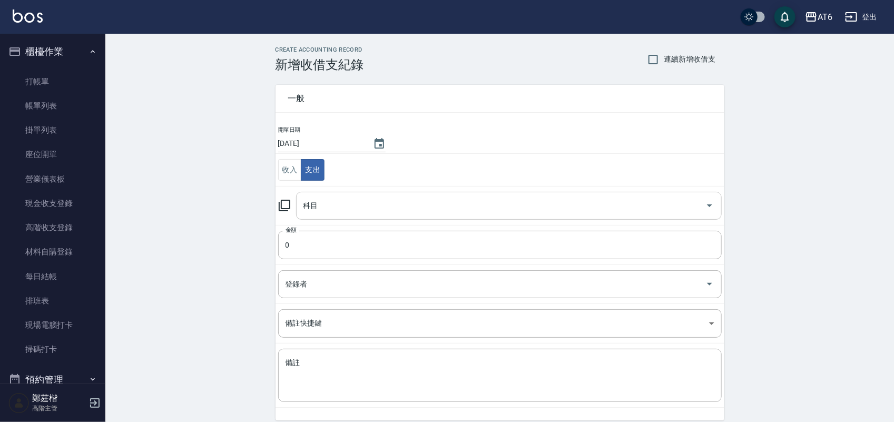
click at [373, 195] on div "科目" at bounding box center [508, 206] width 425 height 28
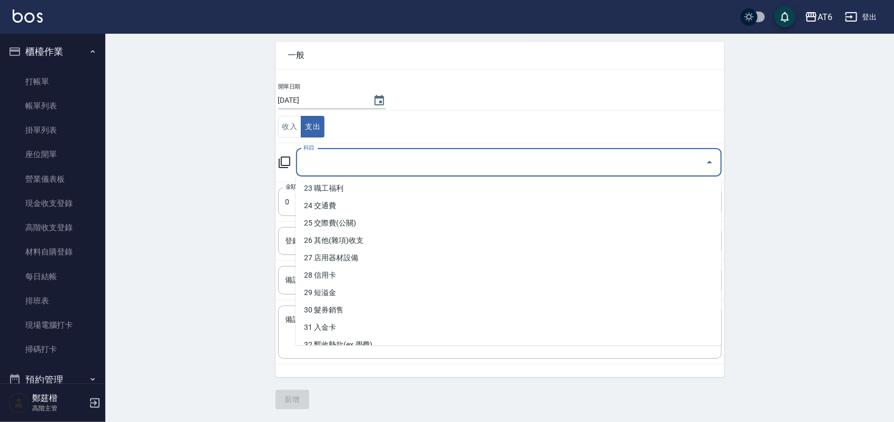
scroll to position [369, 0]
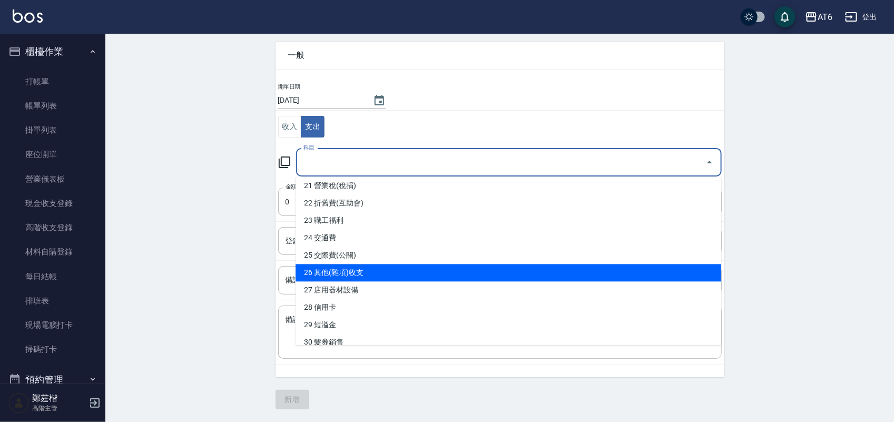
click at [413, 270] on li "26 其他(雜項)收支" at bounding box center [507, 272] width 425 height 17
type input "26 其他(雜項)收支"
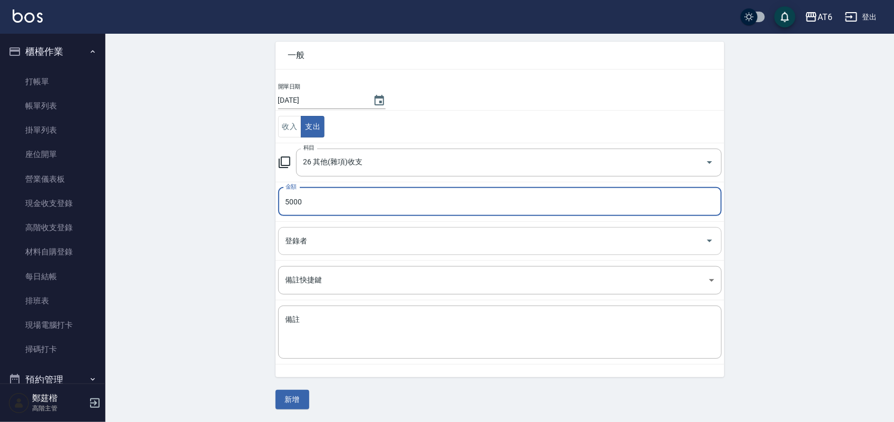
type input "5000"
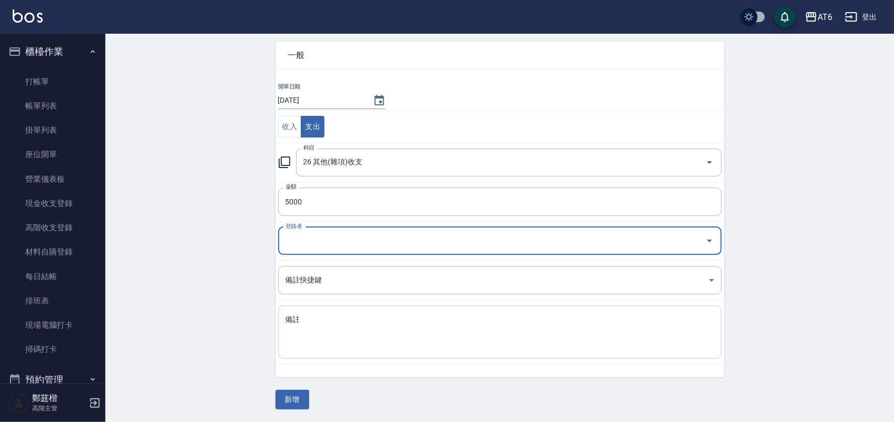
click at [343, 334] on textarea "備註" at bounding box center [499, 332] width 429 height 36
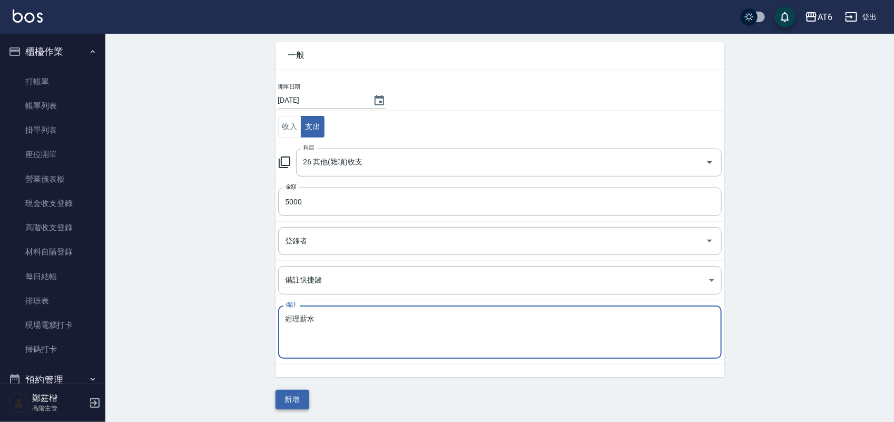
type textarea "經理薪水"
click at [295, 393] on button "新增" at bounding box center [292, 399] width 34 height 19
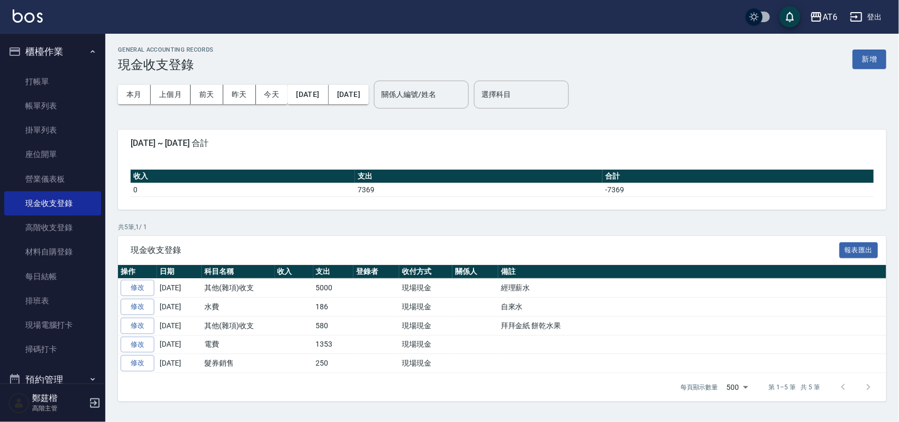
click at [37, 61] on button "櫃檯作業" at bounding box center [52, 51] width 97 height 27
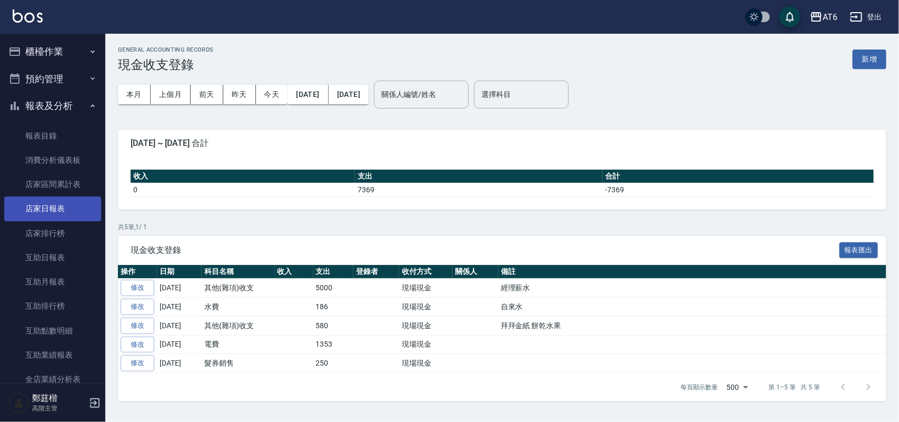
click at [71, 216] on link "店家日報表" at bounding box center [52, 208] width 97 height 24
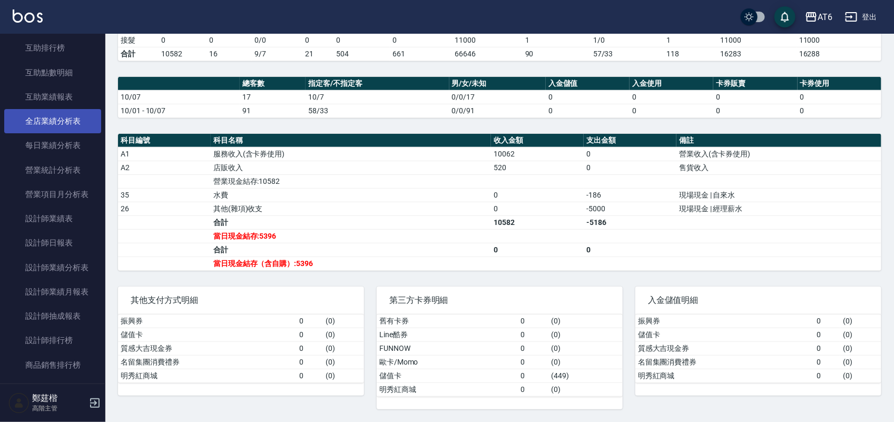
scroll to position [263, 0]
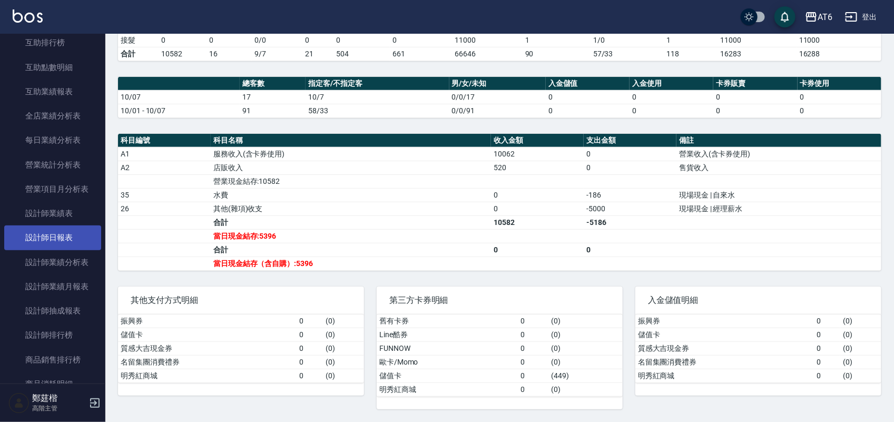
click at [65, 241] on link "設計師日報表" at bounding box center [52, 237] width 97 height 24
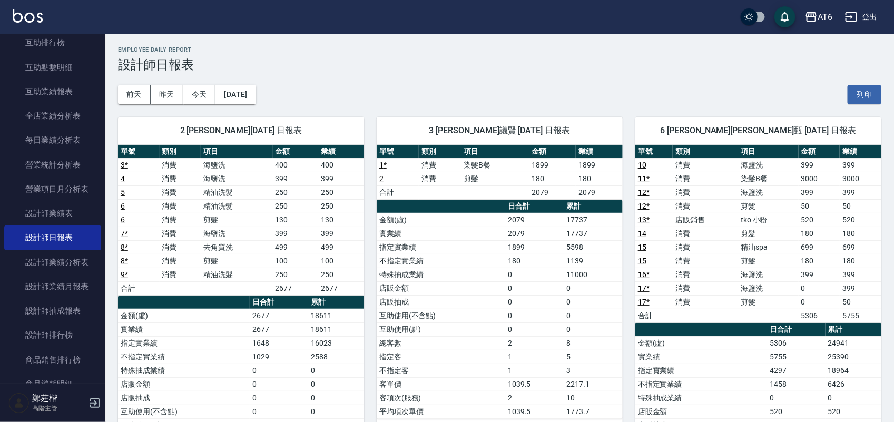
drag, startPoint x: 537, startPoint y: 80, endPoint x: 452, endPoint y: 65, distance: 86.6
click at [452, 65] on h3 "設計師日報表" at bounding box center [499, 64] width 763 height 15
drag, startPoint x: 519, startPoint y: 67, endPoint x: 465, endPoint y: 64, distance: 54.3
click at [465, 64] on h3 "設計師日報表" at bounding box center [499, 64] width 763 height 15
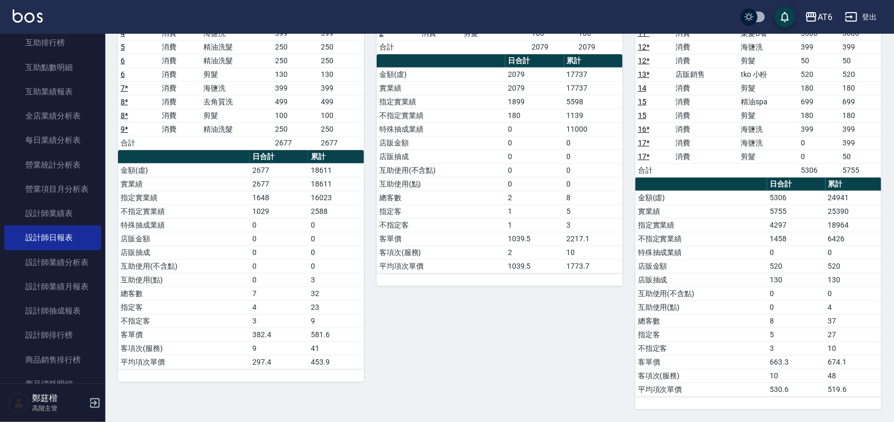
scroll to position [148, 0]
drag, startPoint x: 591, startPoint y: 309, endPoint x: 491, endPoint y: 310, distance: 100.6
click at [491, 310] on div "3 DINO 邱議賢 [DATE] 日報表 單號 類別 項目 金額 業績 1 * 消費 染髮B餐 1899 1899 2 消費 剪髮 180 180 合計 2…" at bounding box center [493, 184] width 259 height 450
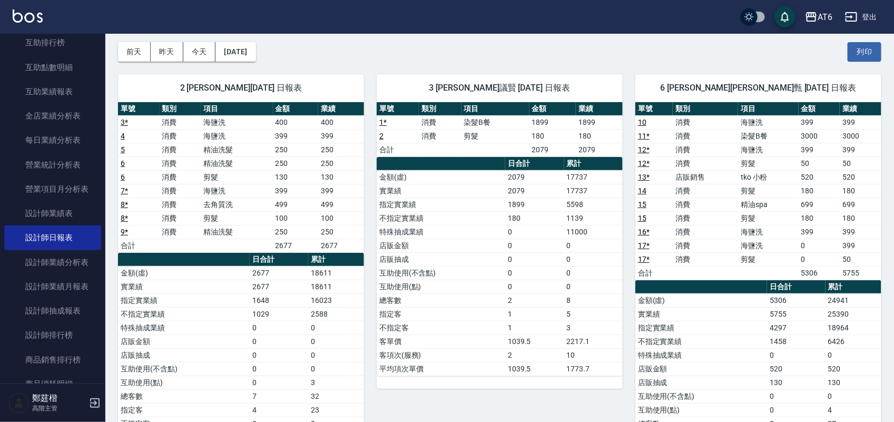
scroll to position [0, 0]
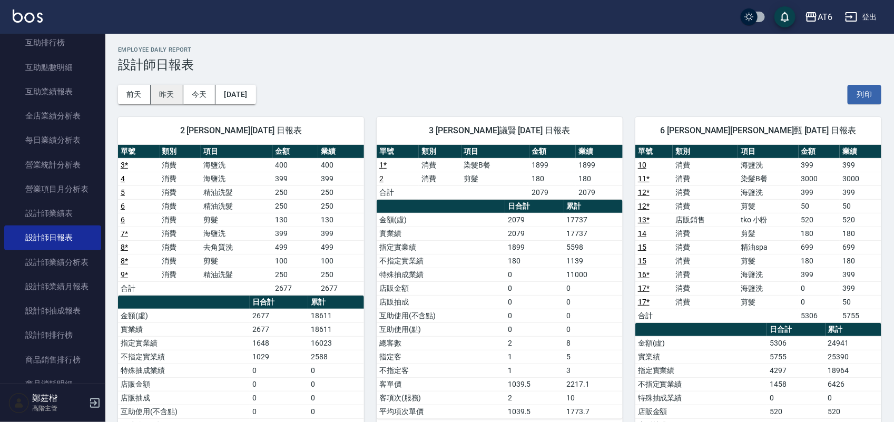
click at [174, 92] on button "昨天" at bounding box center [167, 94] width 33 height 19
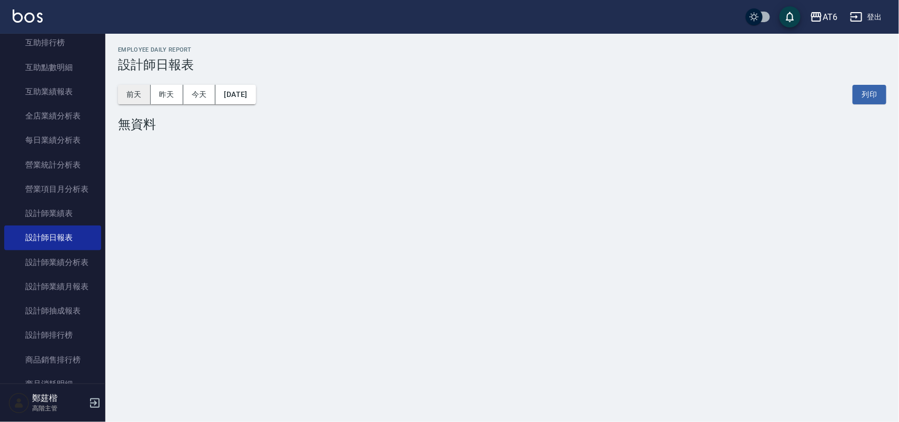
click at [130, 94] on button "前天" at bounding box center [134, 94] width 33 height 19
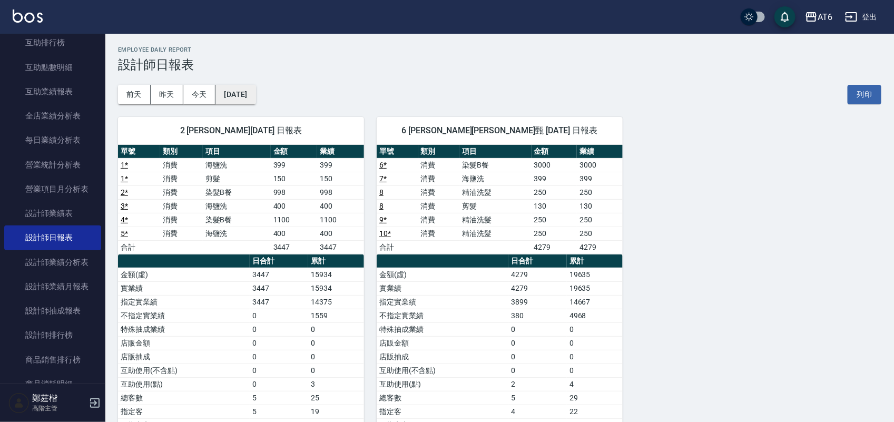
click at [255, 94] on button "[DATE]" at bounding box center [235, 94] width 40 height 19
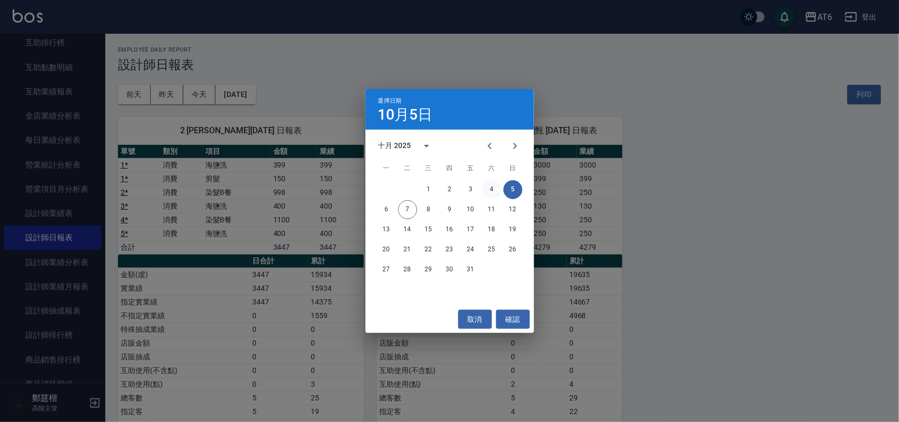
click at [490, 185] on button "4" at bounding box center [491, 189] width 19 height 19
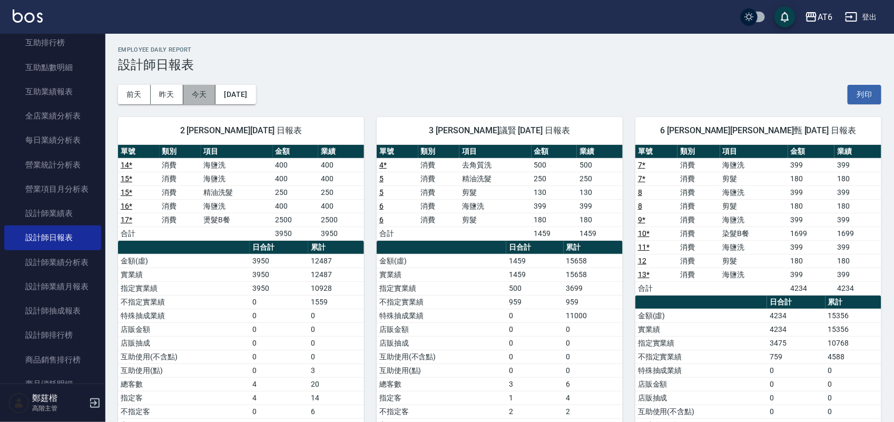
drag, startPoint x: 200, startPoint y: 101, endPoint x: 198, endPoint y: 94, distance: 7.7
click at [198, 94] on button "今天" at bounding box center [199, 94] width 33 height 19
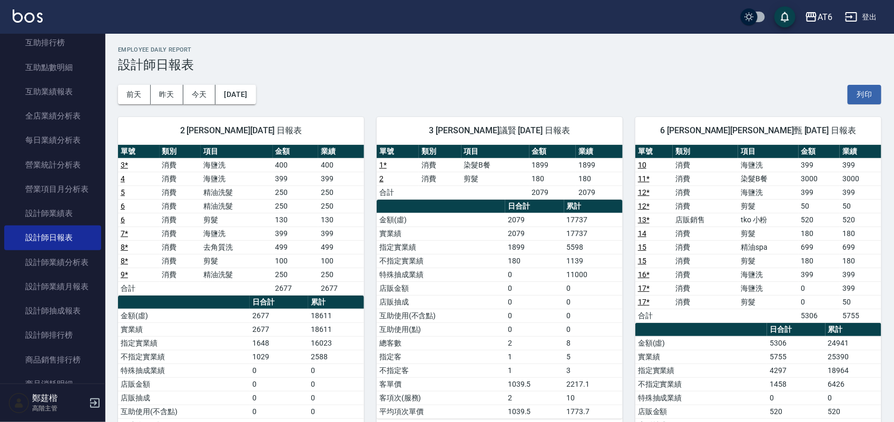
drag, startPoint x: 528, startPoint y: 75, endPoint x: 549, endPoint y: 74, distance: 21.1
click at [528, 75] on div "[DATE] [DATE] [DATE] [DATE] 列印" at bounding box center [499, 94] width 763 height 45
drag, startPoint x: 596, startPoint y: 66, endPoint x: 581, endPoint y: 64, distance: 15.4
click at [579, 64] on h3 "設計師日報表" at bounding box center [499, 64] width 763 height 15
click at [596, 62] on h3 "設計師日報表" at bounding box center [499, 64] width 763 height 15
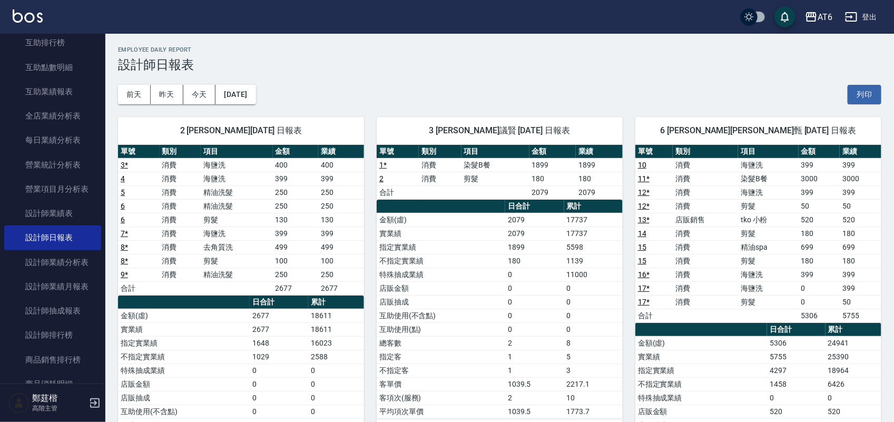
click at [599, 61] on h3 "設計師日報表" at bounding box center [499, 64] width 763 height 15
drag, startPoint x: 619, startPoint y: 58, endPoint x: 601, endPoint y: 61, distance: 18.1
click at [601, 61] on h3 "設計師日報表" at bounding box center [499, 64] width 763 height 15
drag, startPoint x: 628, startPoint y: 64, endPoint x: 529, endPoint y: 64, distance: 98.5
click at [523, 64] on h3 "設計師日報表" at bounding box center [499, 64] width 763 height 15
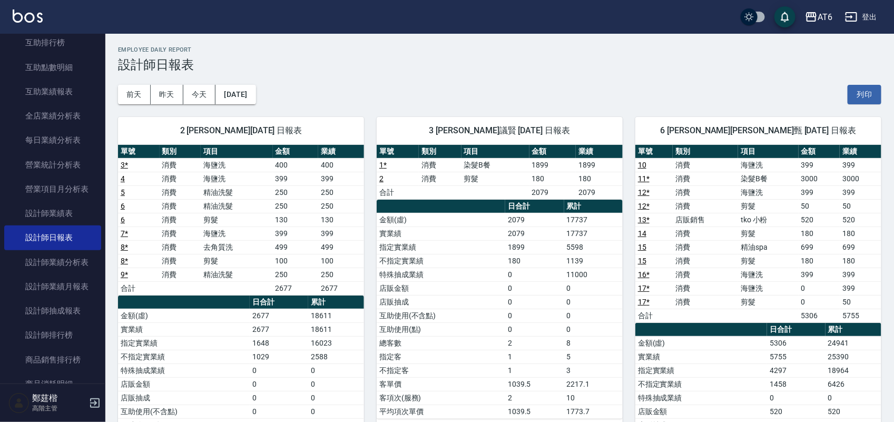
drag, startPoint x: 606, startPoint y: 61, endPoint x: 556, endPoint y: 62, distance: 49.5
click at [556, 62] on h3 "設計師日報表" at bounding box center [499, 64] width 763 height 15
drag, startPoint x: 672, startPoint y: 55, endPoint x: 611, endPoint y: 62, distance: 60.9
click at [611, 62] on h3 "設計師日報表" at bounding box center [499, 64] width 763 height 15
drag, startPoint x: 677, startPoint y: 62, endPoint x: 548, endPoint y: 91, distance: 132.3
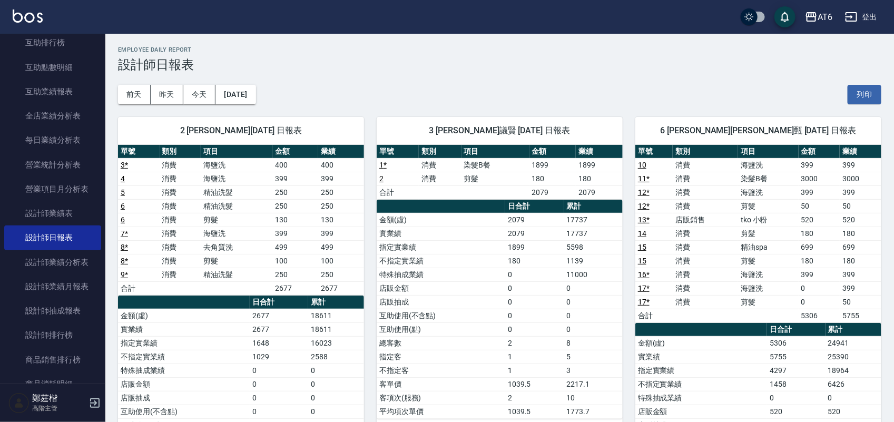
click at [546, 91] on div "[DATE] [DATE] [DATE] [DATE] 列印" at bounding box center [499, 94] width 763 height 45
drag, startPoint x: 700, startPoint y: 98, endPoint x: 522, endPoint y: 69, distance: 180.4
click at [486, 76] on div "[DATE] [DATE] [DATE] [DATE] 列印" at bounding box center [499, 94] width 763 height 45
drag, startPoint x: 794, startPoint y: 66, endPoint x: 478, endPoint y: 88, distance: 317.3
click at [478, 88] on div "[DATE] [DATE] [DATE] [DATE] 列印" at bounding box center [499, 94] width 763 height 45
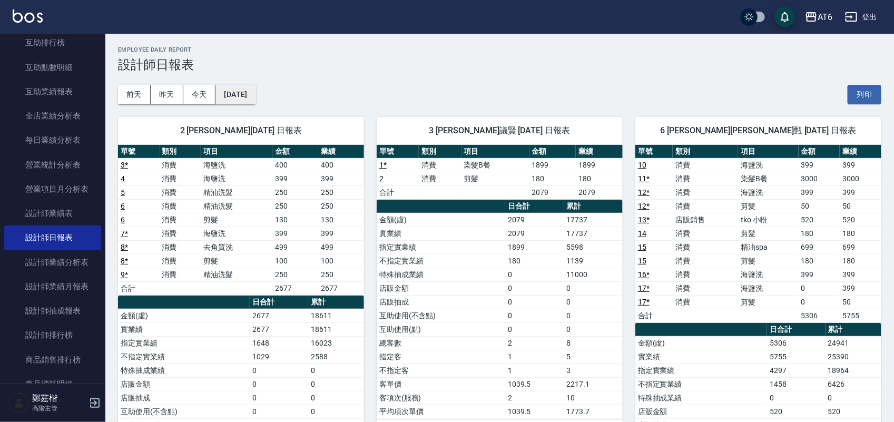
click at [241, 96] on button "[DATE]" at bounding box center [235, 94] width 40 height 19
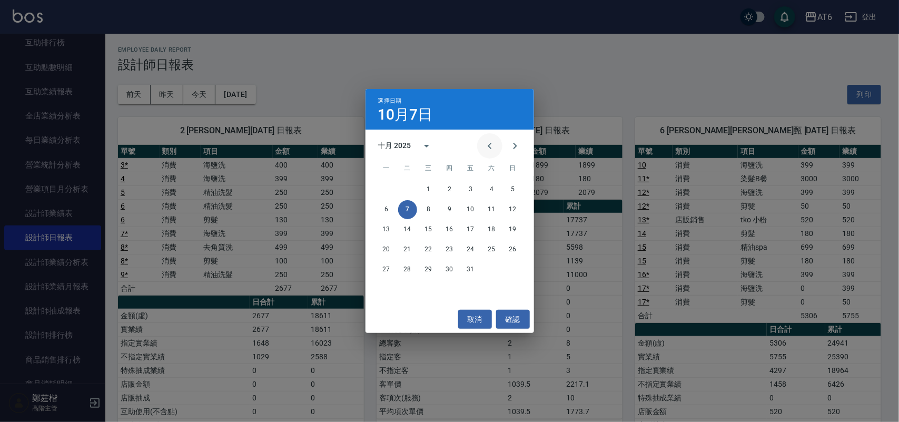
click at [493, 147] on icon "Previous month" at bounding box center [489, 146] width 13 height 13
click at [517, 196] on button "7" at bounding box center [512, 189] width 19 height 19
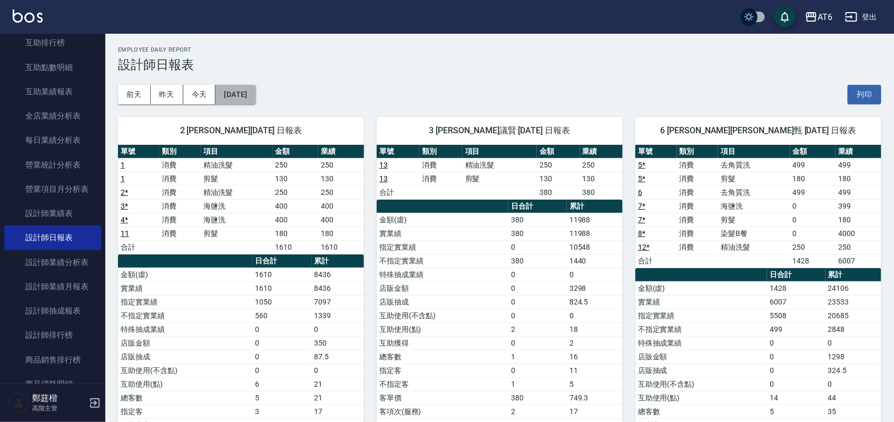
click at [247, 94] on button "[DATE]" at bounding box center [235, 94] width 40 height 19
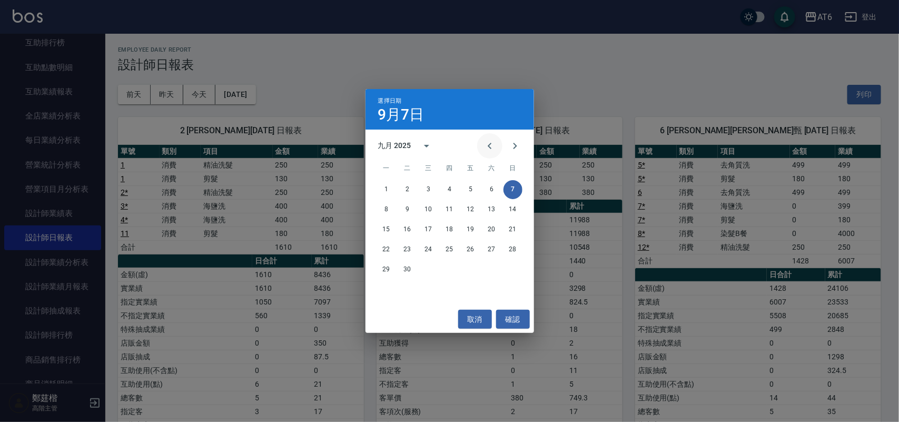
click at [496, 141] on button "Previous month" at bounding box center [489, 145] width 25 height 25
click at [449, 206] on button "7" at bounding box center [449, 209] width 19 height 19
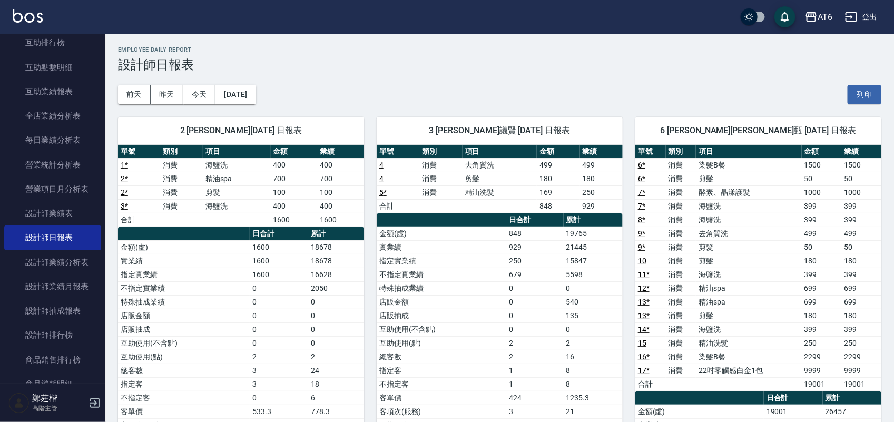
click at [35, 9] on img at bounding box center [28, 15] width 30 height 13
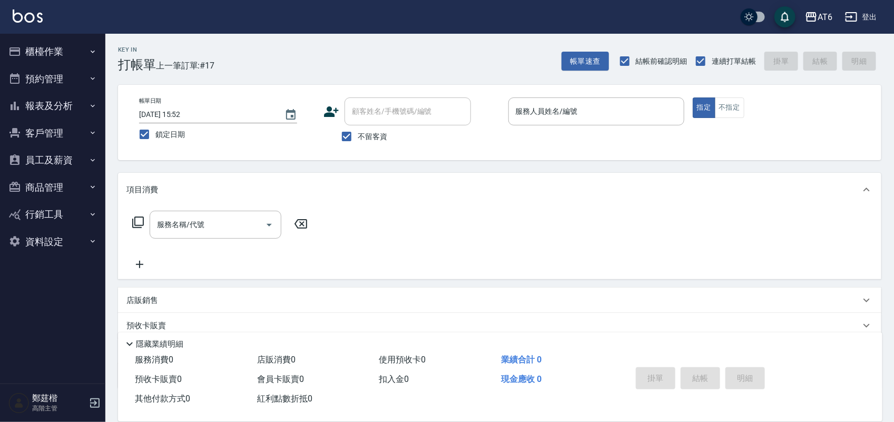
drag, startPoint x: 695, startPoint y: 8, endPoint x: 440, endPoint y: 23, distance: 255.3
click at [433, 22] on div "AT6 登出" at bounding box center [447, 17] width 894 height 34
drag, startPoint x: 626, startPoint y: 34, endPoint x: 591, endPoint y: 16, distance: 38.9
click at [579, 21] on div "AT6 登出" at bounding box center [447, 17] width 894 height 34
drag, startPoint x: 657, startPoint y: 15, endPoint x: 534, endPoint y: 8, distance: 122.3
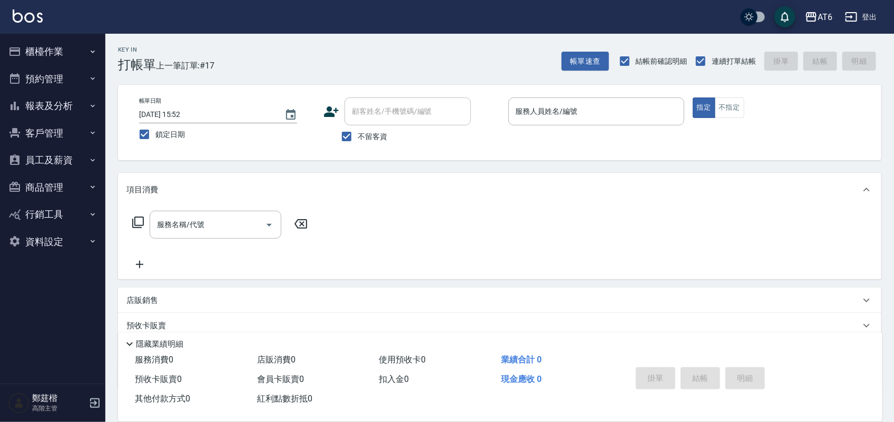
click at [561, 15] on div "AT6 登出" at bounding box center [447, 17] width 894 height 34
drag, startPoint x: 57, startPoint y: 104, endPoint x: 33, endPoint y: 104, distance: 24.2
click at [33, 104] on button "報表及分析" at bounding box center [52, 105] width 97 height 27
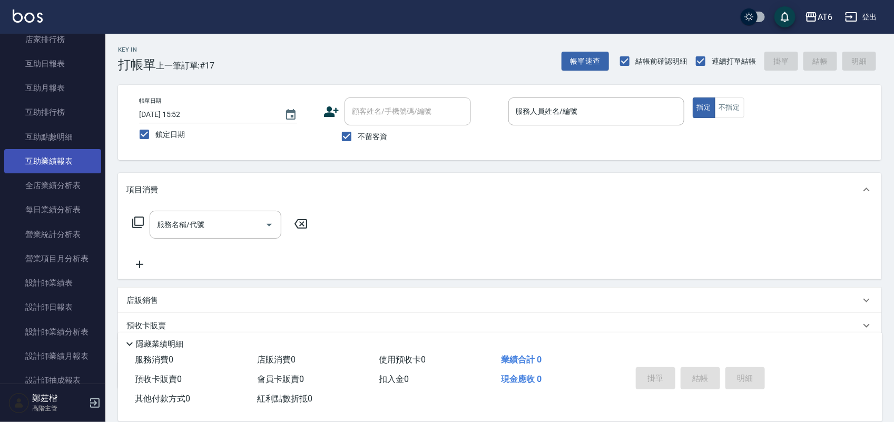
scroll to position [329, 0]
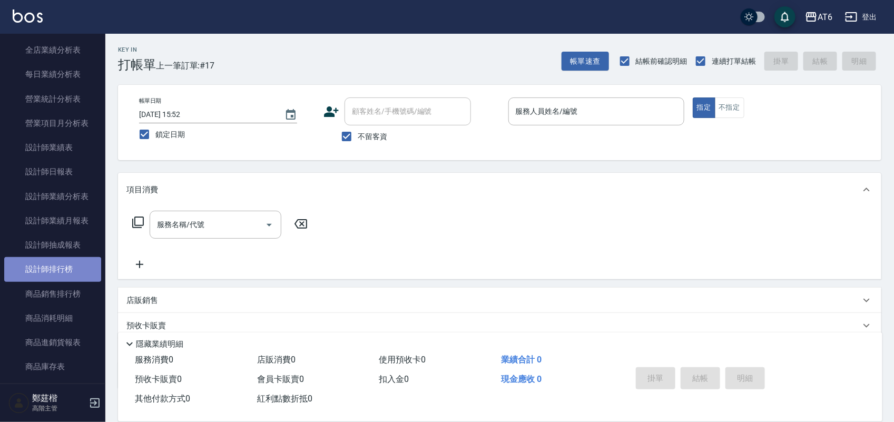
click at [64, 262] on link "設計師排行榜" at bounding box center [52, 269] width 97 height 24
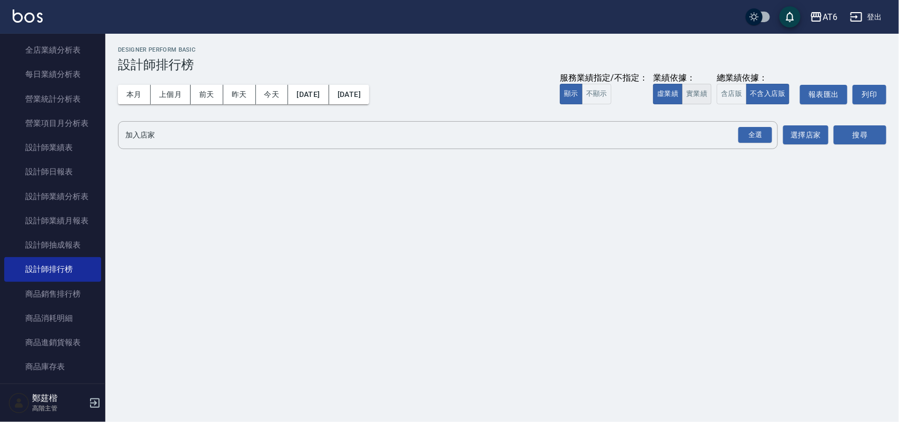
click at [691, 93] on button "實業績" at bounding box center [696, 94] width 29 height 21
click at [753, 127] on div "全選" at bounding box center [755, 135] width 34 height 16
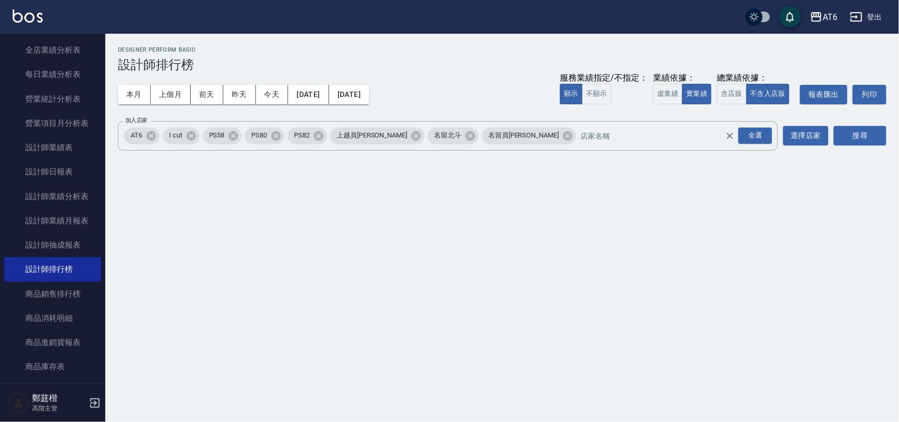
click at [838, 124] on div "搜尋" at bounding box center [860, 135] width 53 height 29
click at [846, 126] on button "搜尋" at bounding box center [860, 135] width 53 height 19
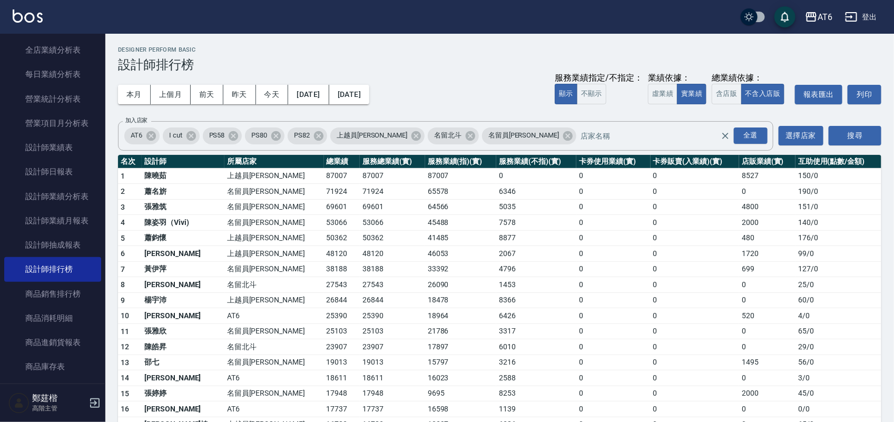
drag, startPoint x: 804, startPoint y: 51, endPoint x: 650, endPoint y: 45, distance: 153.9
click at [650, 45] on div "AT6 [DATE] - [DATE] 設計師排行榜 列印時間： [DATE][PHONE_NUMBER]:53 Designer Perform Basic…" at bounding box center [499, 347] width 788 height 627
drag, startPoint x: 650, startPoint y: 44, endPoint x: 562, endPoint y: 43, distance: 88.5
click at [562, 43] on div "AT6 [DATE] - [DATE] 設計師排行榜 列印時間： [DATE][PHONE_NUMBER]:53 Designer Perform Basic…" at bounding box center [499, 347] width 788 height 627
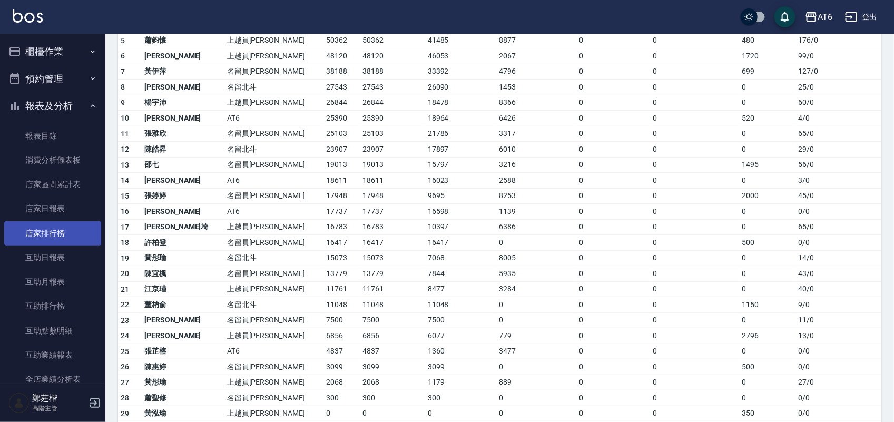
drag, startPoint x: 43, startPoint y: 211, endPoint x: 41, endPoint y: 241, distance: 30.1
click at [43, 210] on link "店家日報表" at bounding box center [52, 208] width 97 height 24
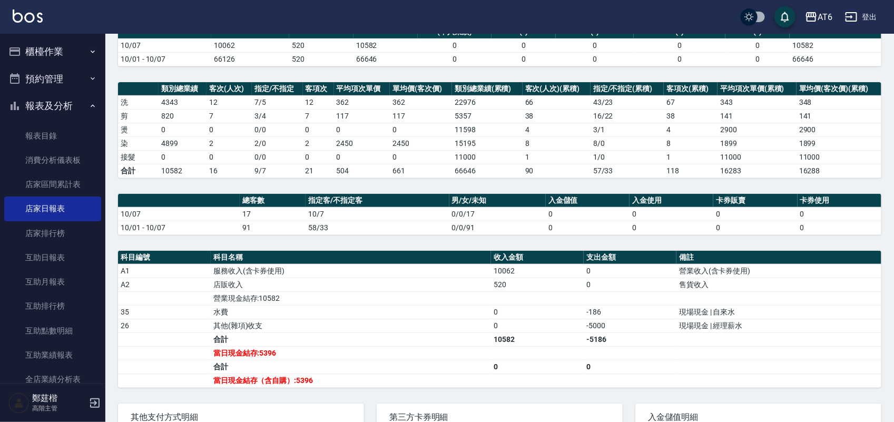
scroll to position [132, 0]
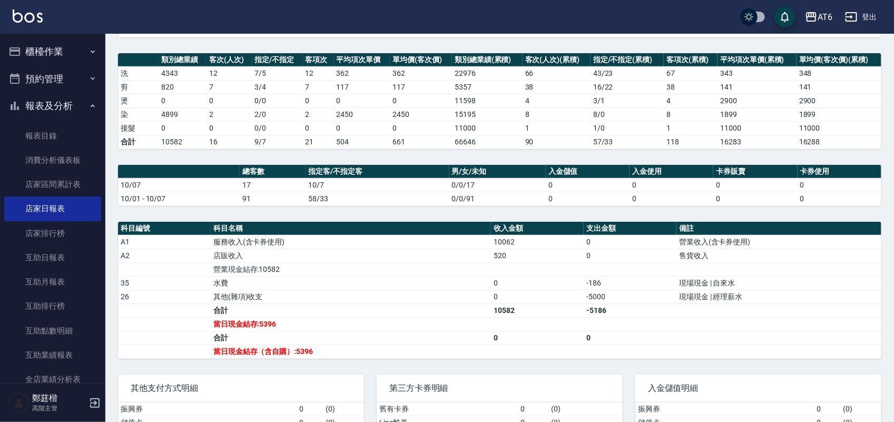
drag, startPoint x: 588, startPoint y: 191, endPoint x: 484, endPoint y: 203, distance: 103.9
click at [484, 203] on td "0/0/91" at bounding box center [497, 199] width 96 height 14
drag, startPoint x: 625, startPoint y: 209, endPoint x: 585, endPoint y: 210, distance: 40.0
click at [554, 210] on div "AT6 [DATE] 店家日報表 列印時間： [DATE][PHONE_NUMBER]:56 Merchant Daily Report 店家日報表 [DAT…" at bounding box center [499, 206] width 788 height 608
drag, startPoint x: 589, startPoint y: 209, endPoint x: 558, endPoint y: 210, distance: 30.5
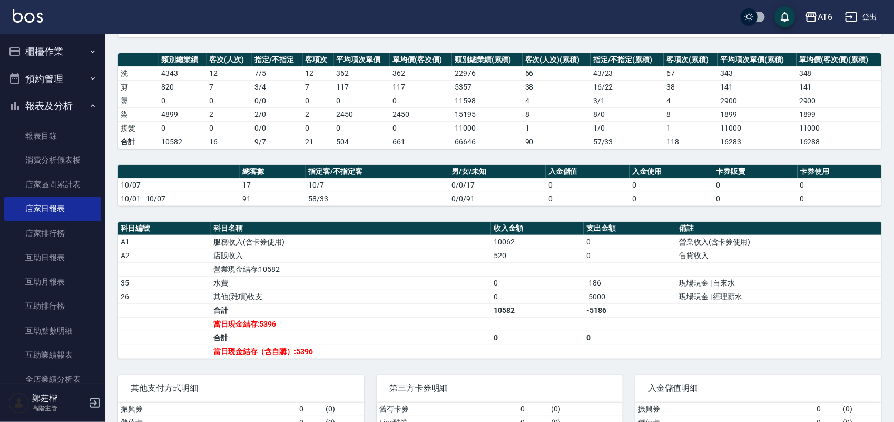
click at [558, 210] on div "AT6 [DATE] 店家日報表 列印時間： [DATE][PHONE_NUMBER]:56 Merchant Daily Report 店家日報表 [DAT…" at bounding box center [499, 206] width 788 height 608
drag, startPoint x: 661, startPoint y: 55, endPoint x: 557, endPoint y: 74, distance: 105.5
click at [557, 74] on td "66" at bounding box center [556, 73] width 68 height 14
drag, startPoint x: 612, startPoint y: 57, endPoint x: 577, endPoint y: 66, distance: 36.5
click at [575, 67] on td "66" at bounding box center [556, 73] width 68 height 14
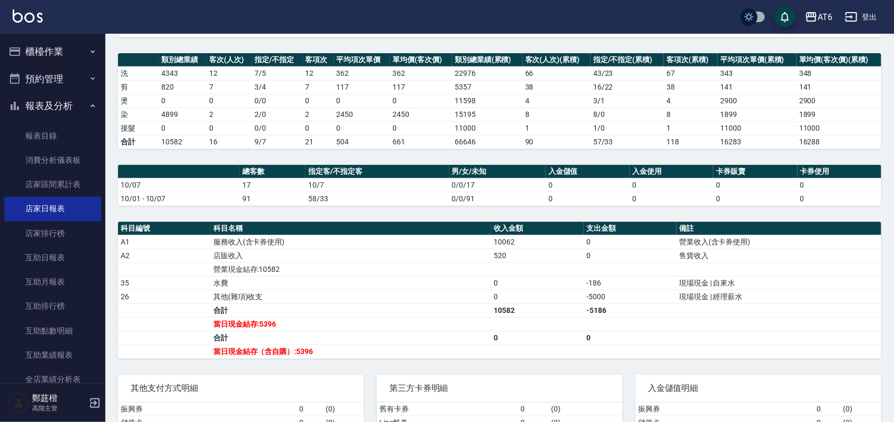
drag, startPoint x: 591, startPoint y: 85, endPoint x: 514, endPoint y: 106, distance: 79.3
click at [514, 106] on td "11598" at bounding box center [487, 101] width 71 height 14
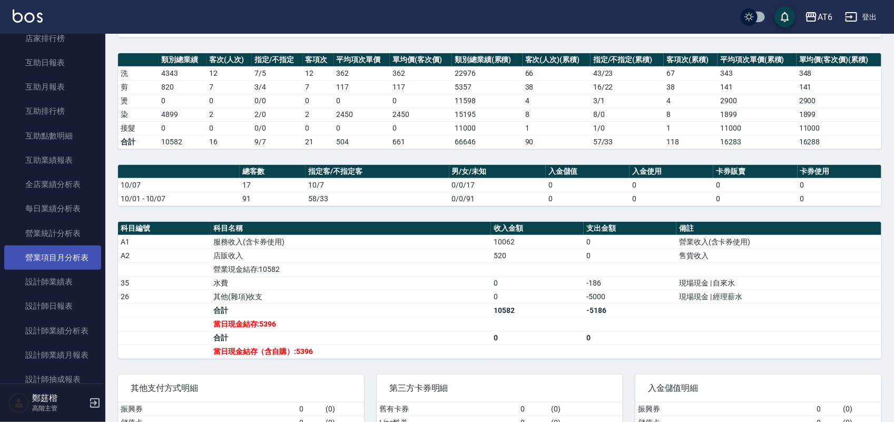
scroll to position [197, 0]
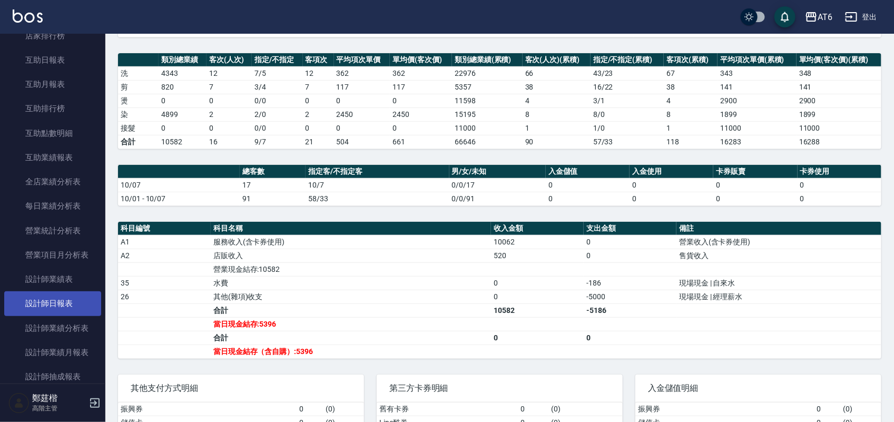
drag, startPoint x: 72, startPoint y: 295, endPoint x: 54, endPoint y: 296, distance: 18.0
click at [67, 295] on link "設計師日報表" at bounding box center [52, 303] width 97 height 24
